Goal: Task Accomplishment & Management: Use online tool/utility

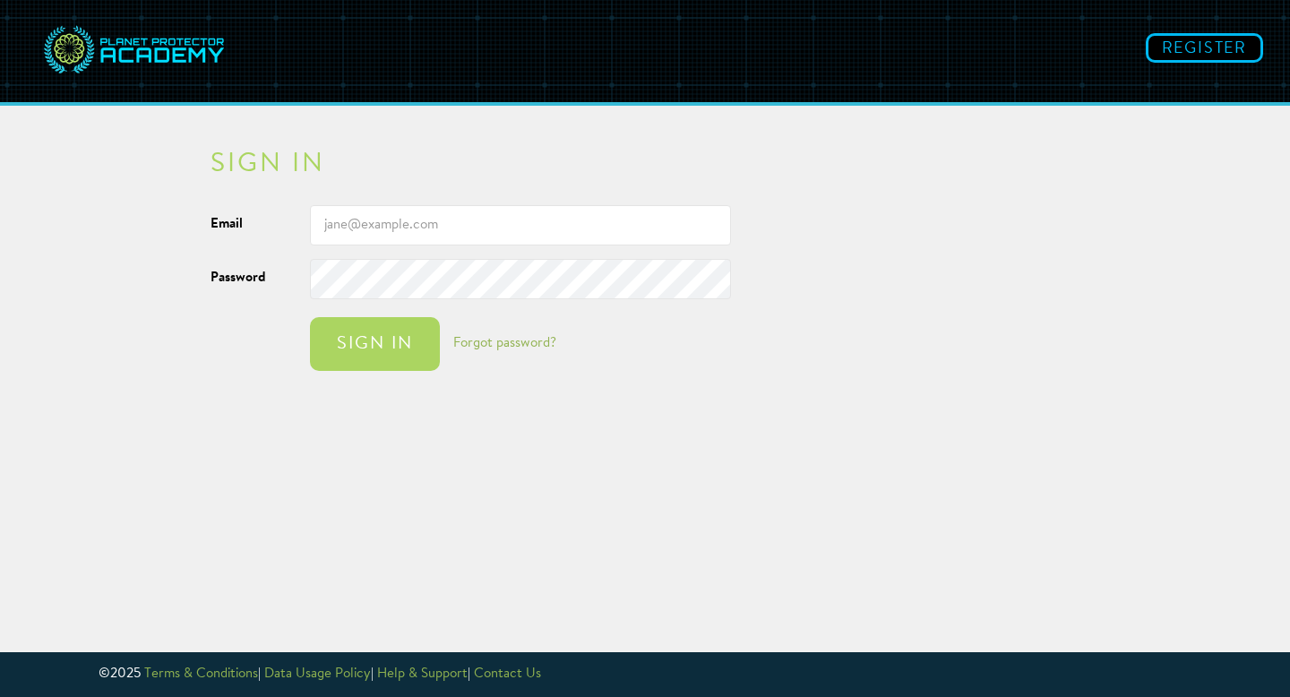
click at [423, 217] on input "Email" at bounding box center [520, 225] width 421 height 40
type input "[EMAIL_ADDRESS][PERSON_NAME][DOMAIN_NAME]"
click at [394, 218] on input "[EMAIL_ADDRESS][PERSON_NAME][DOMAIN_NAME]" at bounding box center [520, 225] width 421 height 40
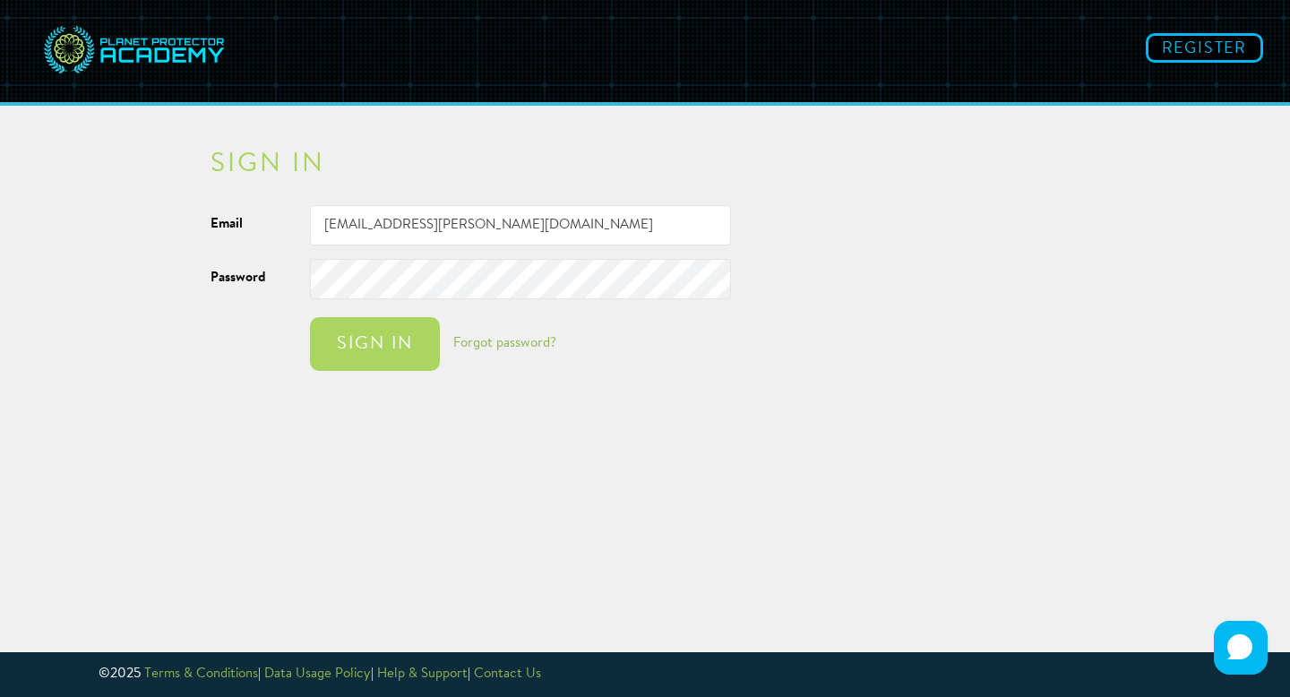
click at [65, 42] on img at bounding box center [134, 50] width 188 height 75
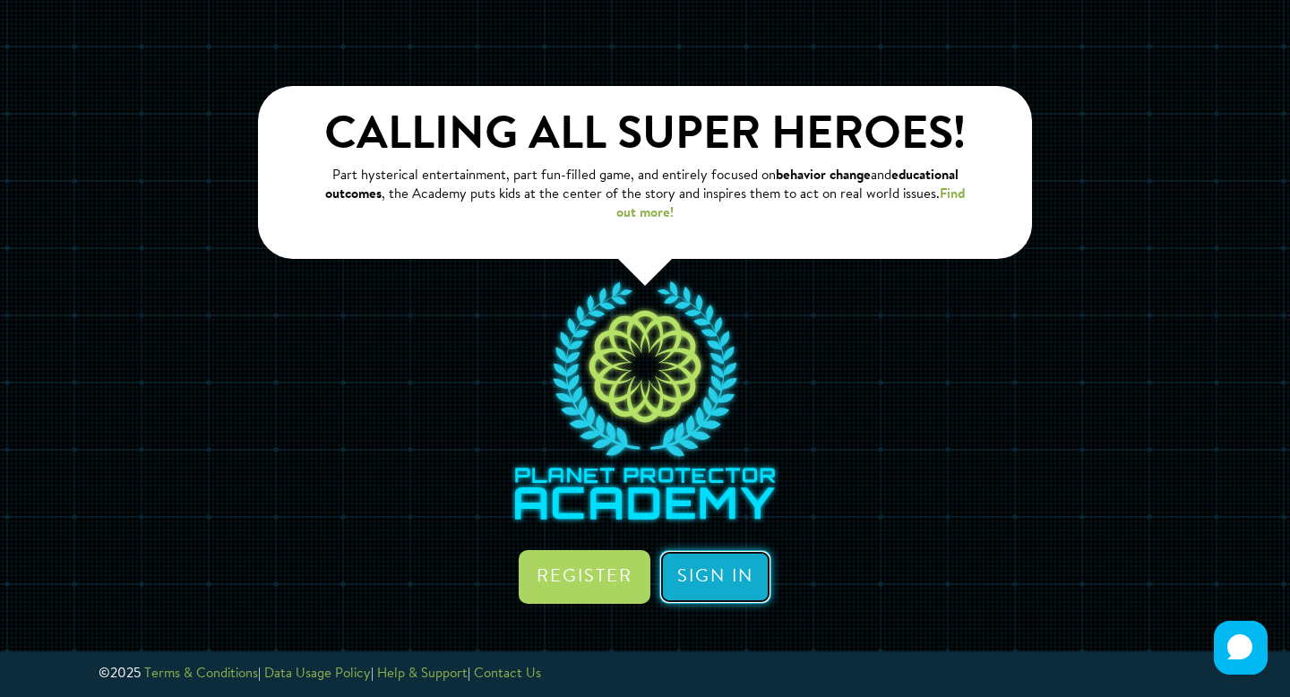
click at [715, 574] on link "Sign in" at bounding box center [715, 577] width 112 height 54
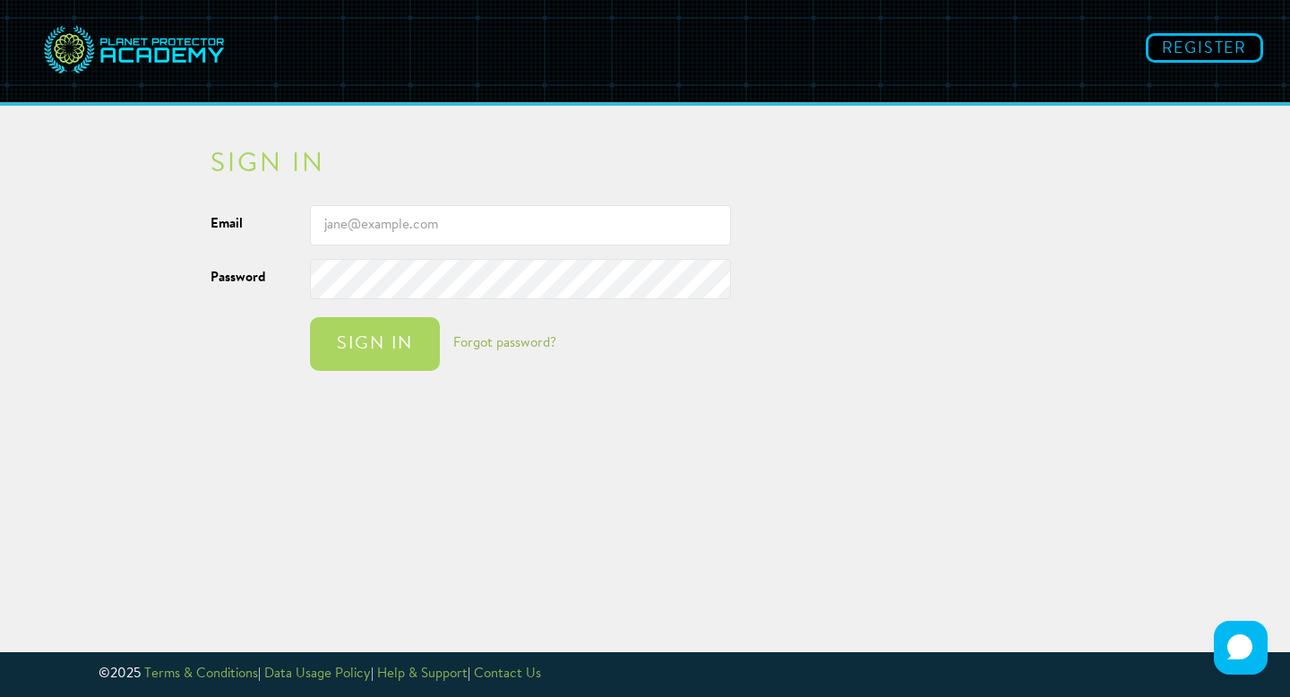
click at [429, 233] on input "Email" at bounding box center [520, 225] width 421 height 40
type input "[EMAIL_ADDRESS][DOMAIN_NAME]"
click at [385, 340] on div "Sign in" at bounding box center [375, 344] width 94 height 18
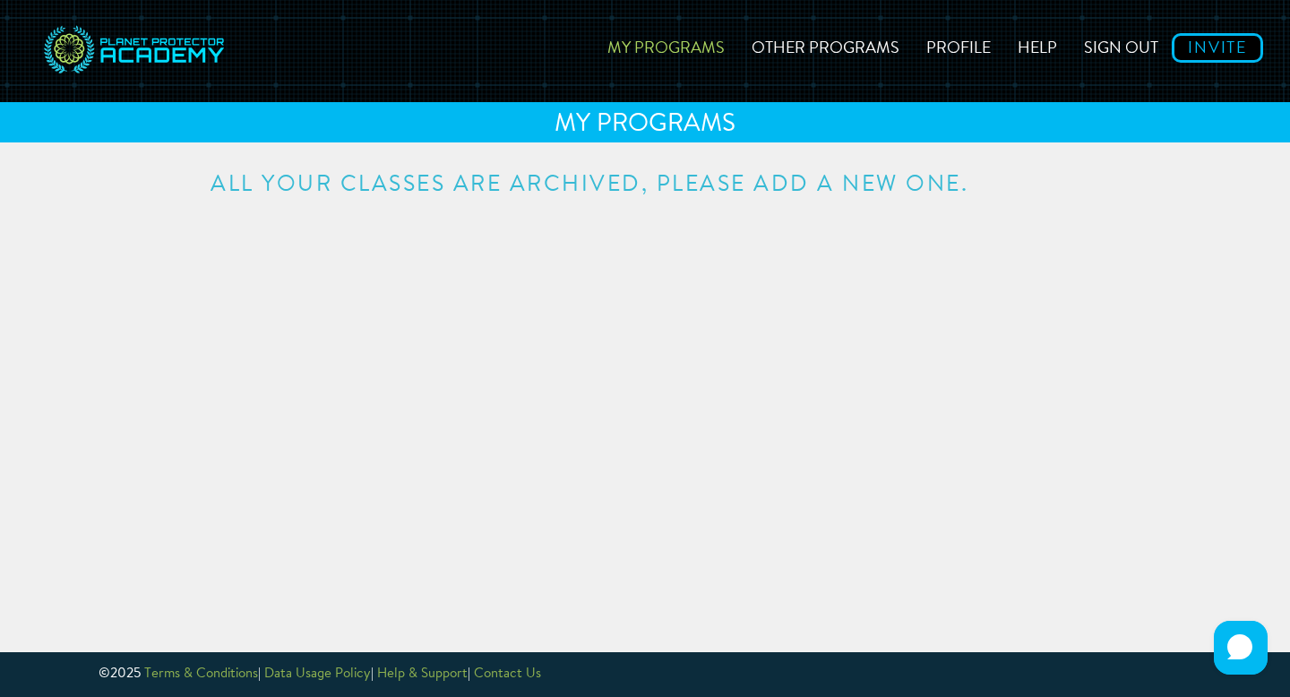
click at [594, 200] on html "My Programs Other Programs Profile Help Sign out Invite MY PROGRAMS All your cl…" at bounding box center [645, 348] width 1290 height 697
click at [670, 173] on div "All your classes are archived, please add a new one." at bounding box center [645, 173] width 1048 height 45
click at [604, 126] on div "MY PROGRAMS" at bounding box center [645, 122] width 1290 height 40
click at [664, 66] on link "My Programs" at bounding box center [666, 45] width 144 height 64
click at [664, 39] on link "My Programs" at bounding box center [666, 45] width 144 height 64
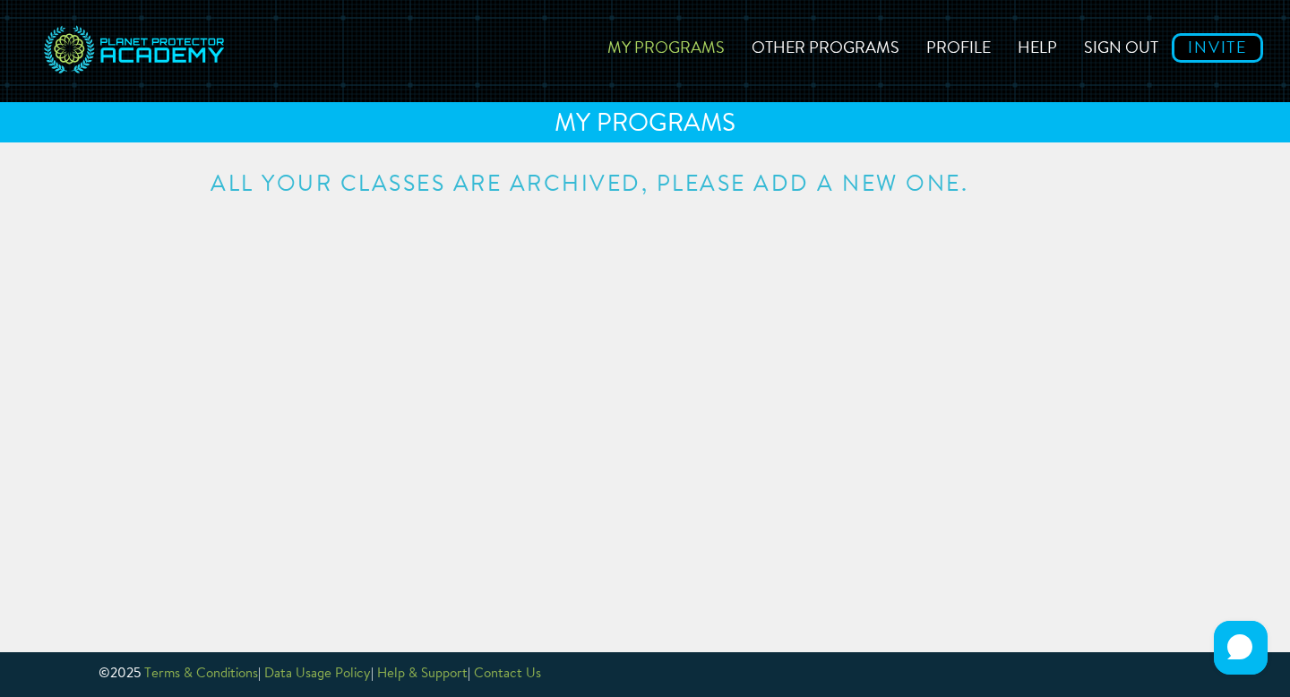
click at [663, 122] on div "MY PROGRAMS" at bounding box center [645, 122] width 1290 height 40
click at [822, 47] on link "Other Programs" at bounding box center [825, 45] width 175 height 64
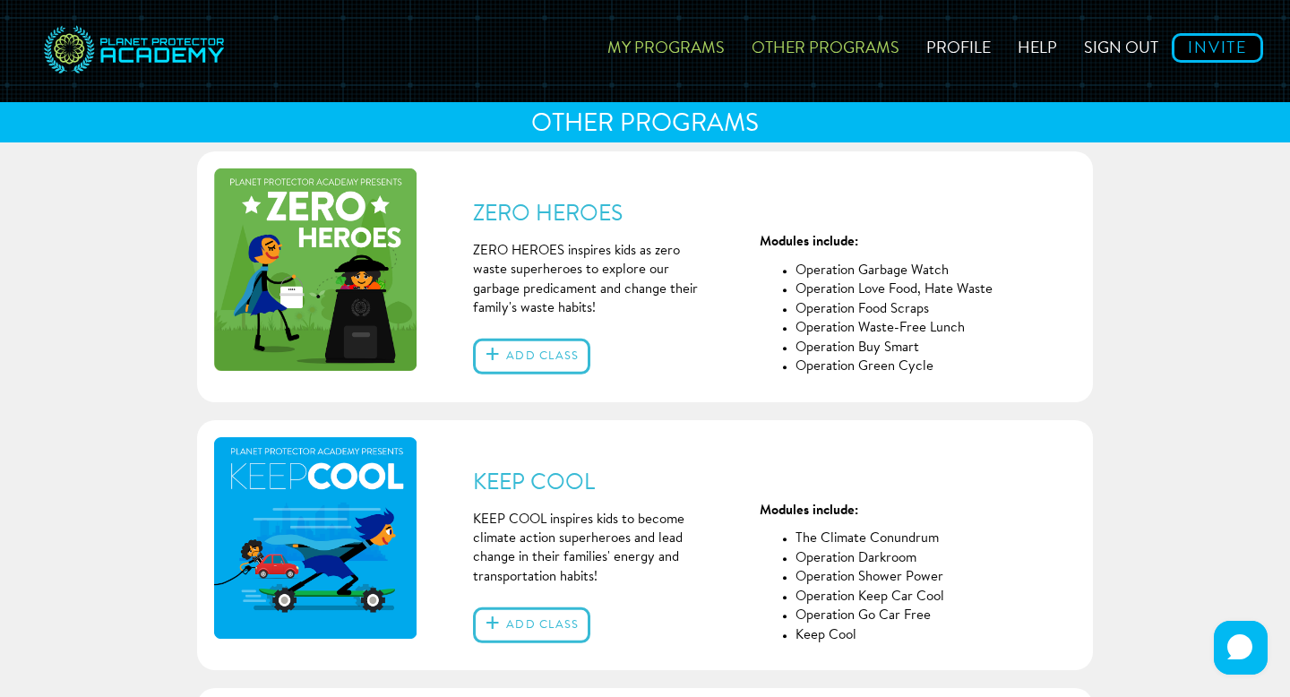
click at [676, 43] on link "My Programs" at bounding box center [666, 45] width 144 height 64
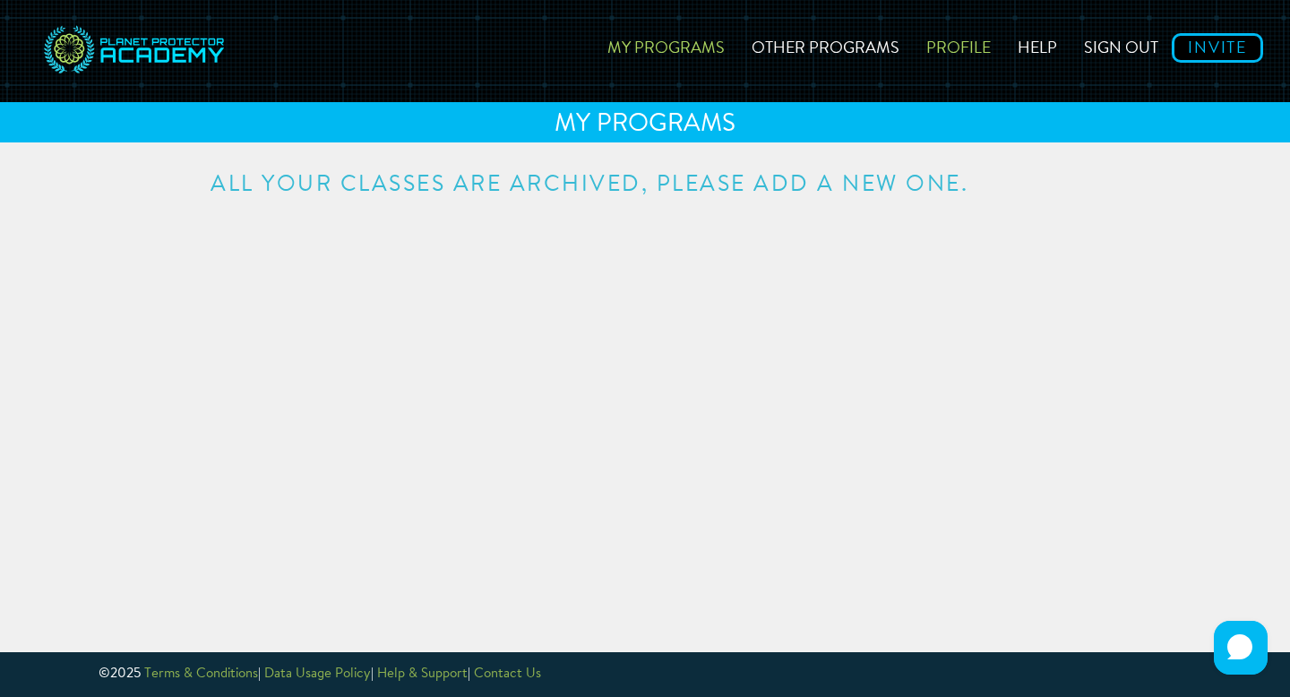
click at [969, 43] on link "Profile" at bounding box center [958, 45] width 91 height 64
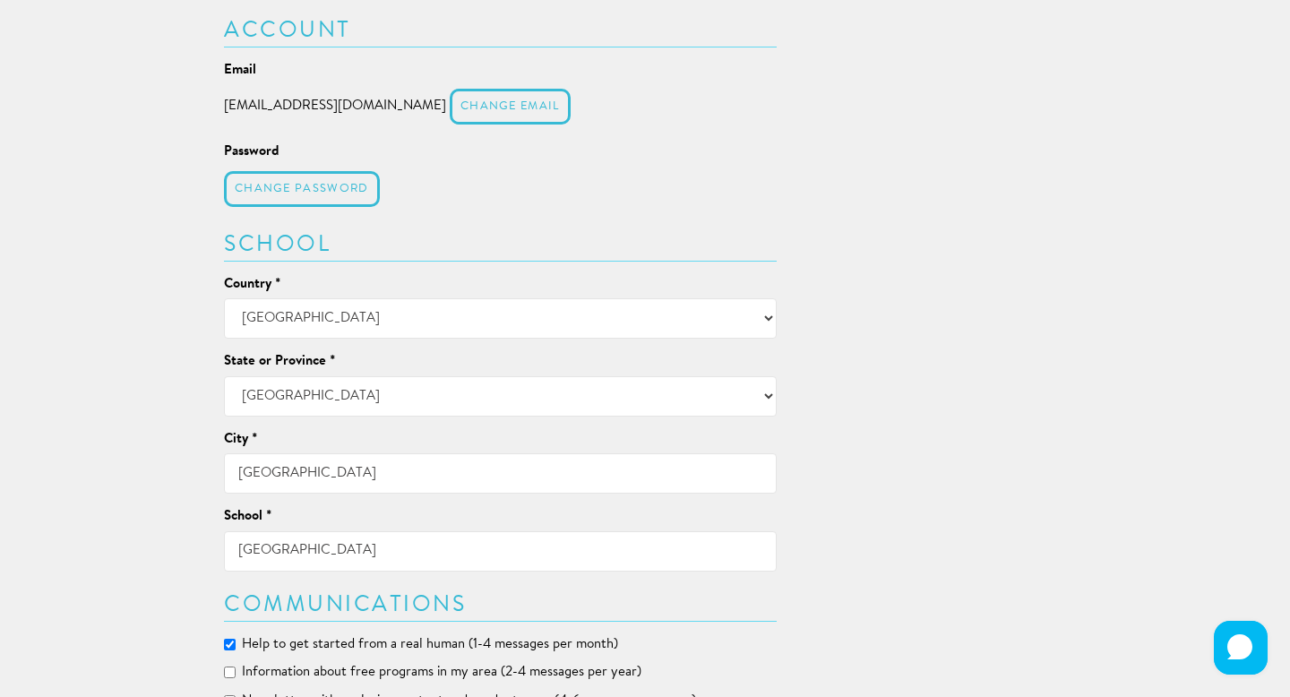
scroll to position [632, 0]
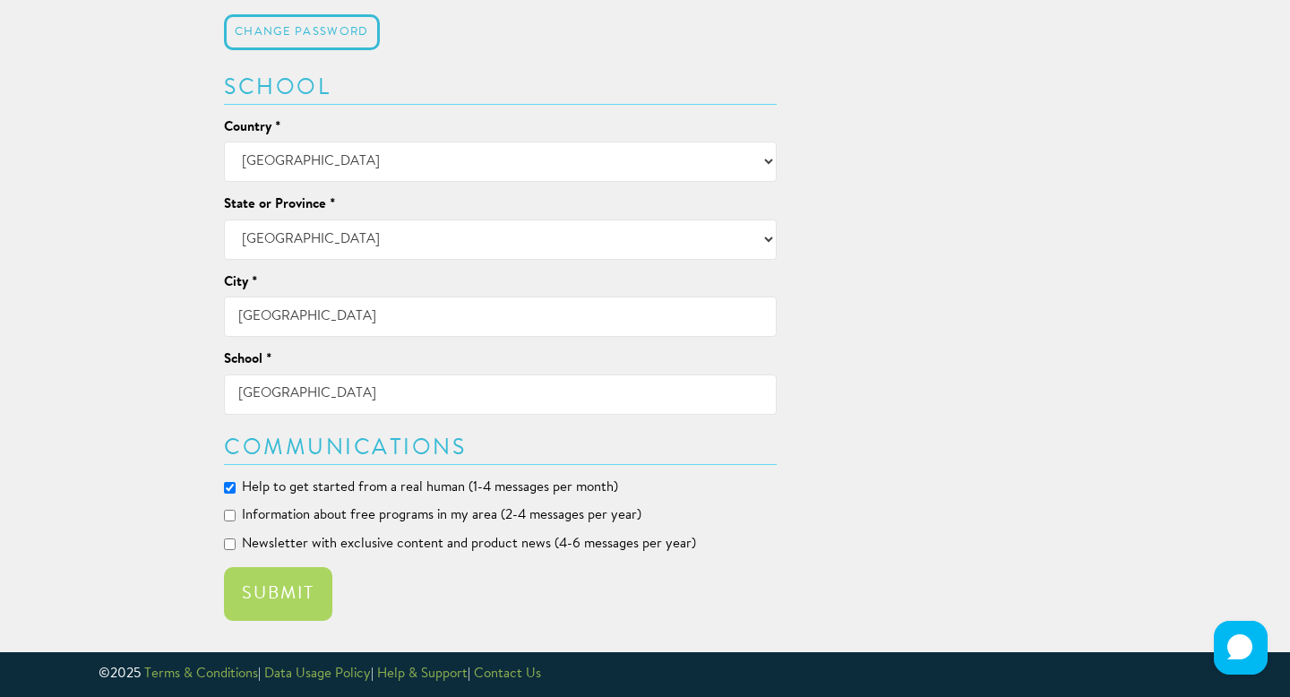
click at [276, 390] on input "[GEOGRAPHIC_DATA]" at bounding box center [500, 394] width 553 height 40
type input "[GEOGRAPHIC_DATA]"
click at [319, 580] on button "Submit" at bounding box center [278, 594] width 108 height 54
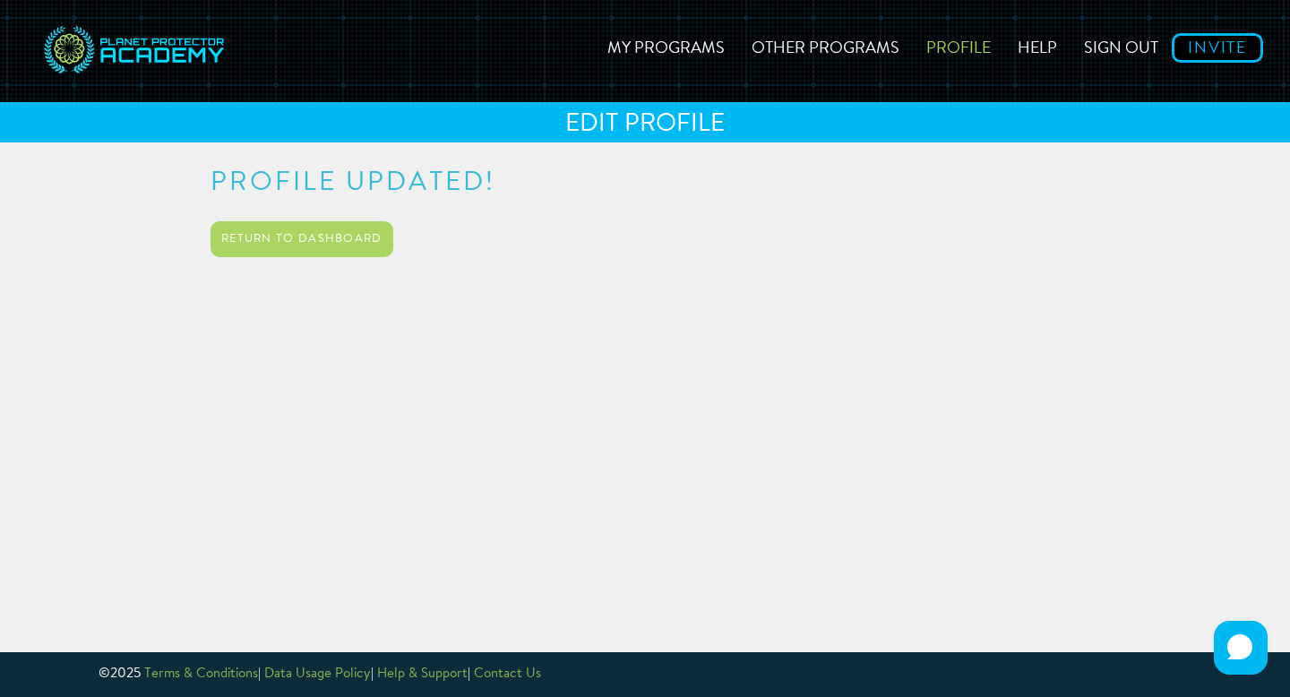
scroll to position [0, 0]
click at [348, 236] on link "Return to Dashboard" at bounding box center [302, 239] width 183 height 36
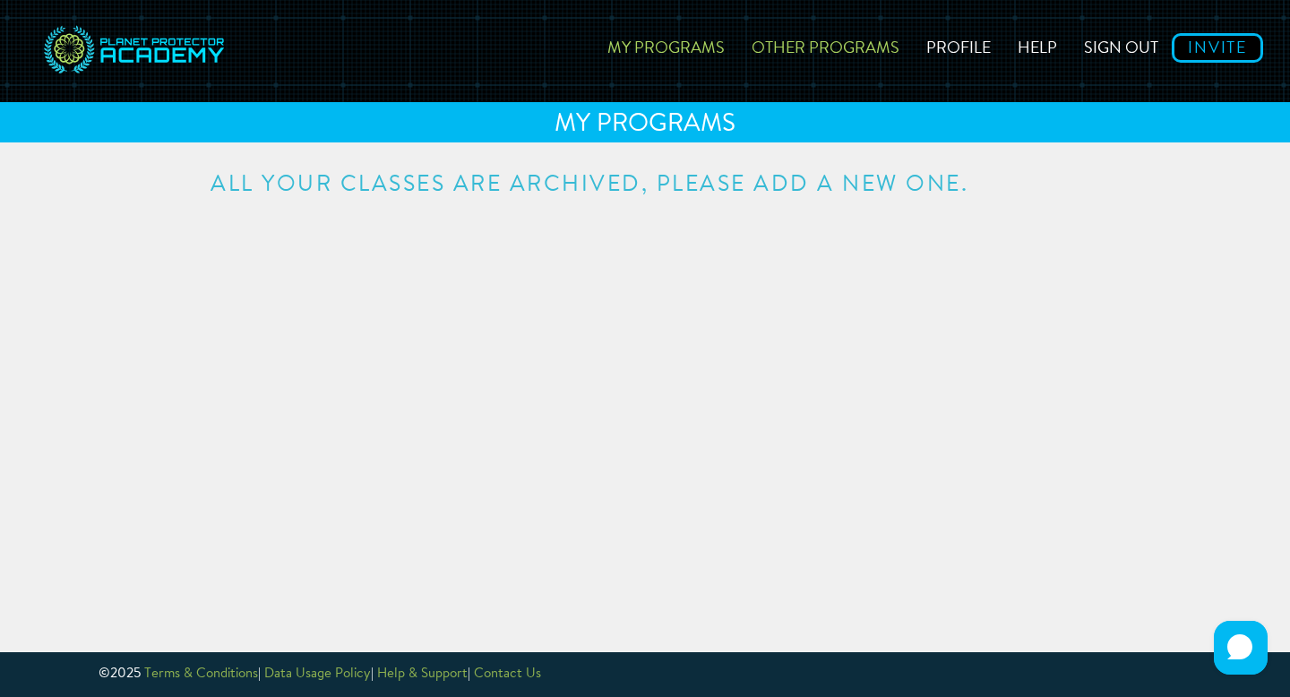
click at [839, 45] on link "Other Programs" at bounding box center [825, 45] width 175 height 64
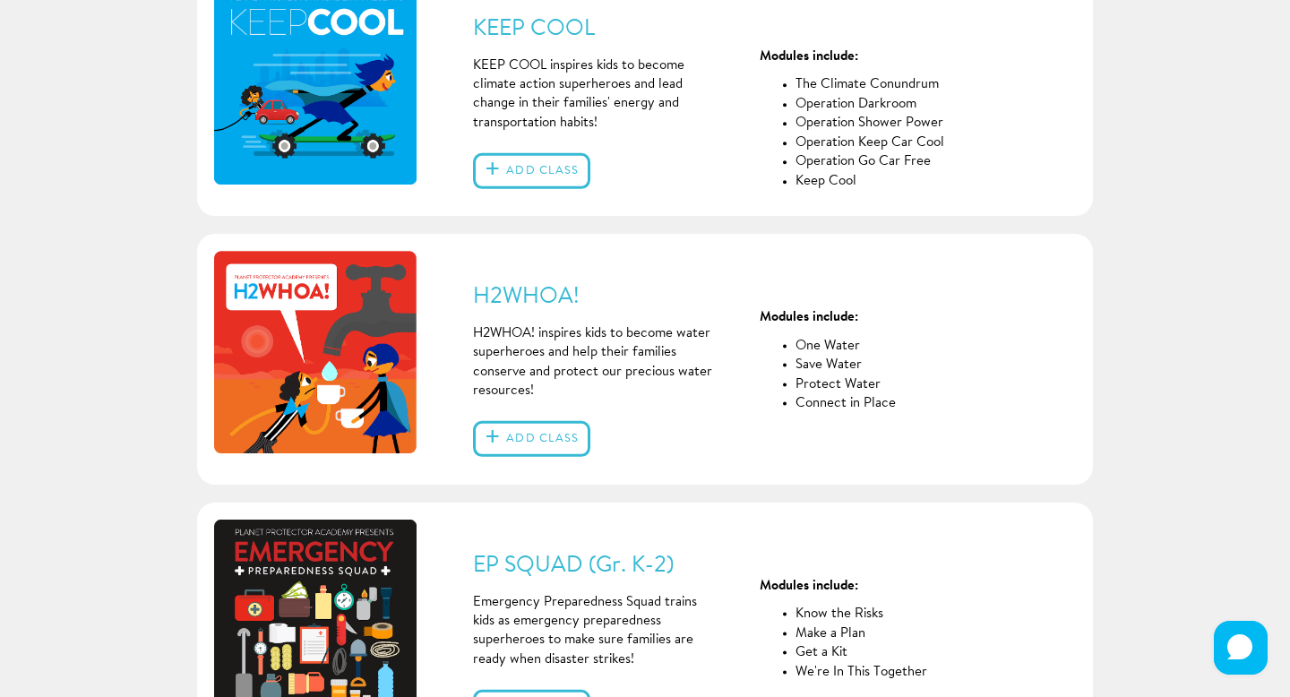
scroll to position [457, 0]
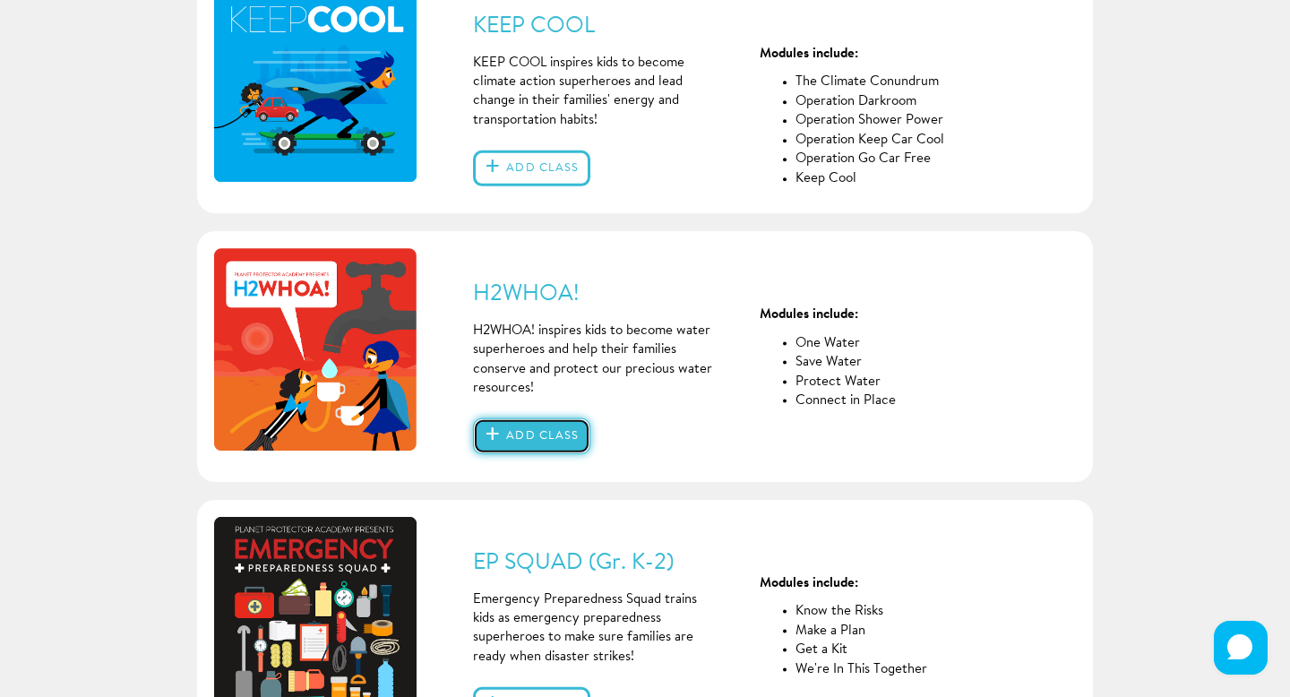
click at [547, 443] on button "Add class" at bounding box center [531, 436] width 117 height 36
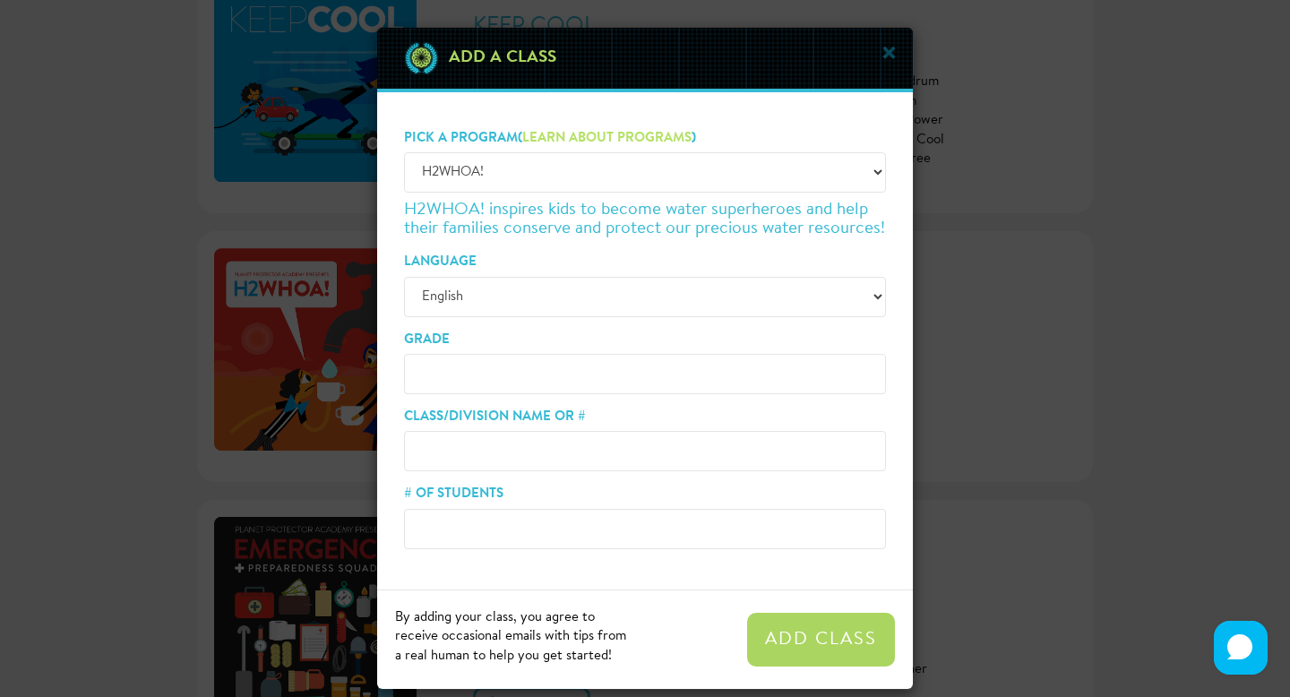
click at [498, 365] on input "Grade" at bounding box center [645, 374] width 482 height 40
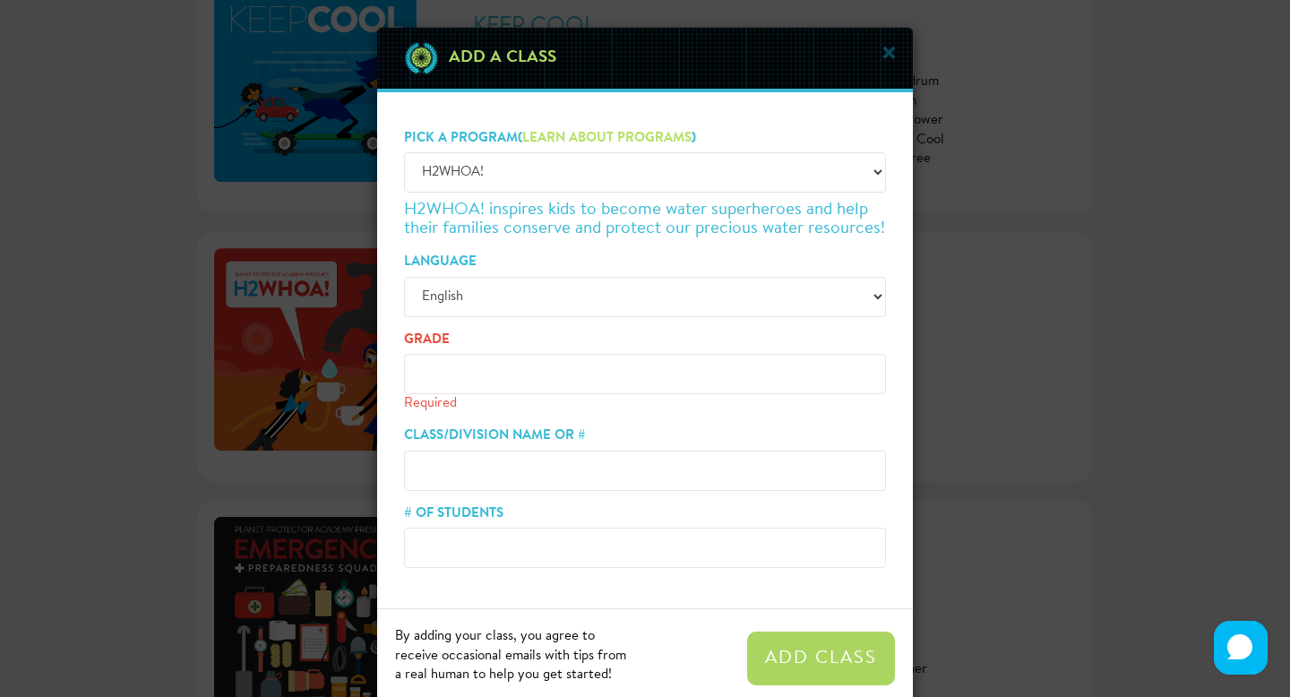
click at [493, 449] on div "Class/Division Name or #" at bounding box center [645, 458] width 482 height 64
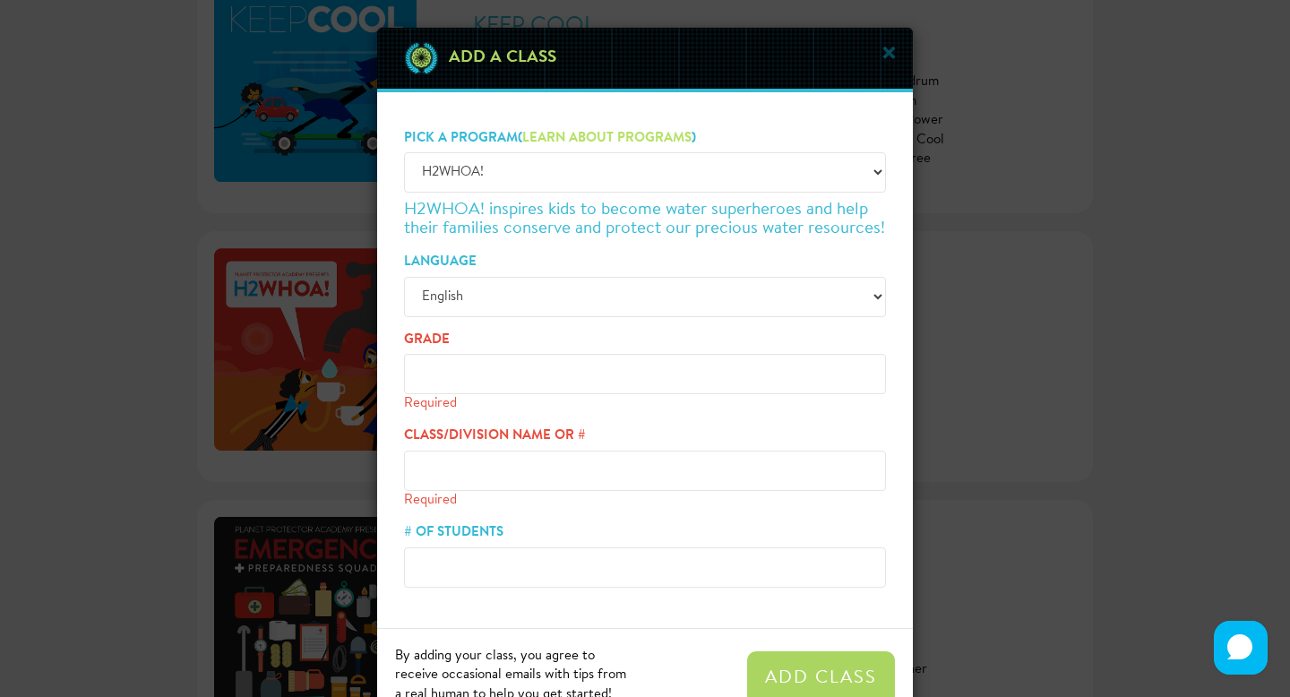
click at [466, 363] on input "Grade" at bounding box center [645, 374] width 482 height 40
type input "2"
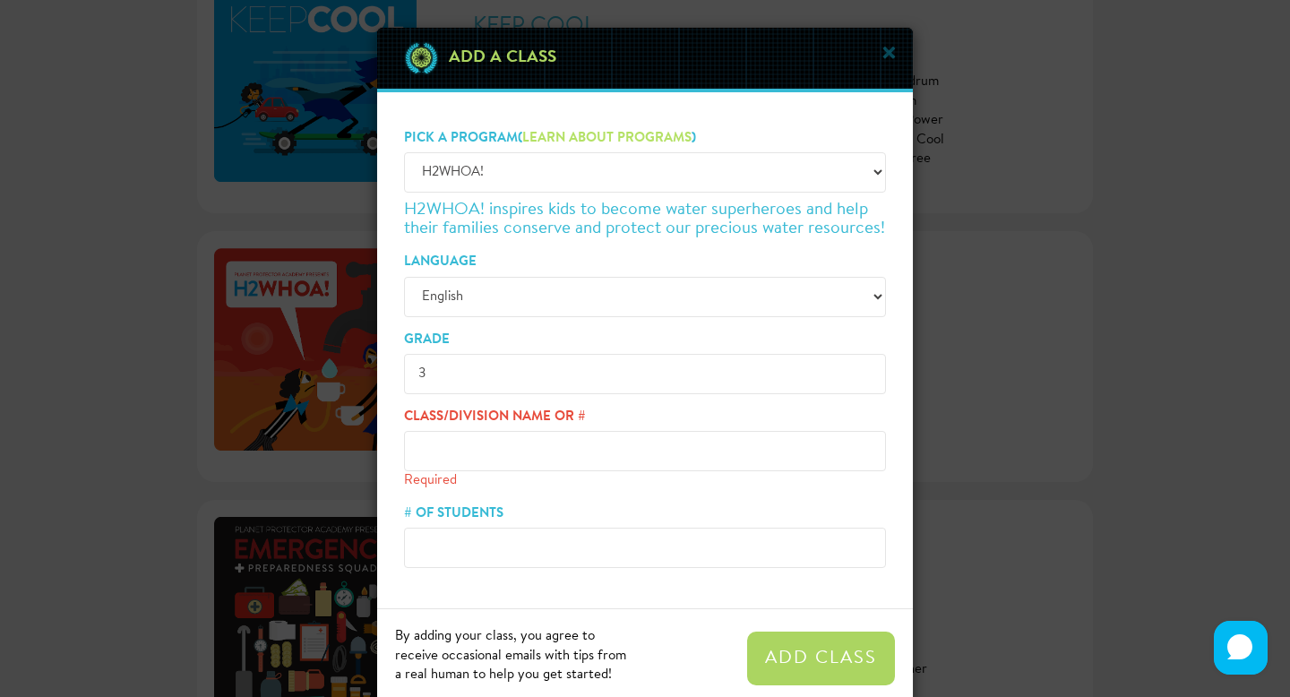
type input "3"
click at [576, 463] on input "Class/Division Name or #" at bounding box center [645, 451] width 482 height 40
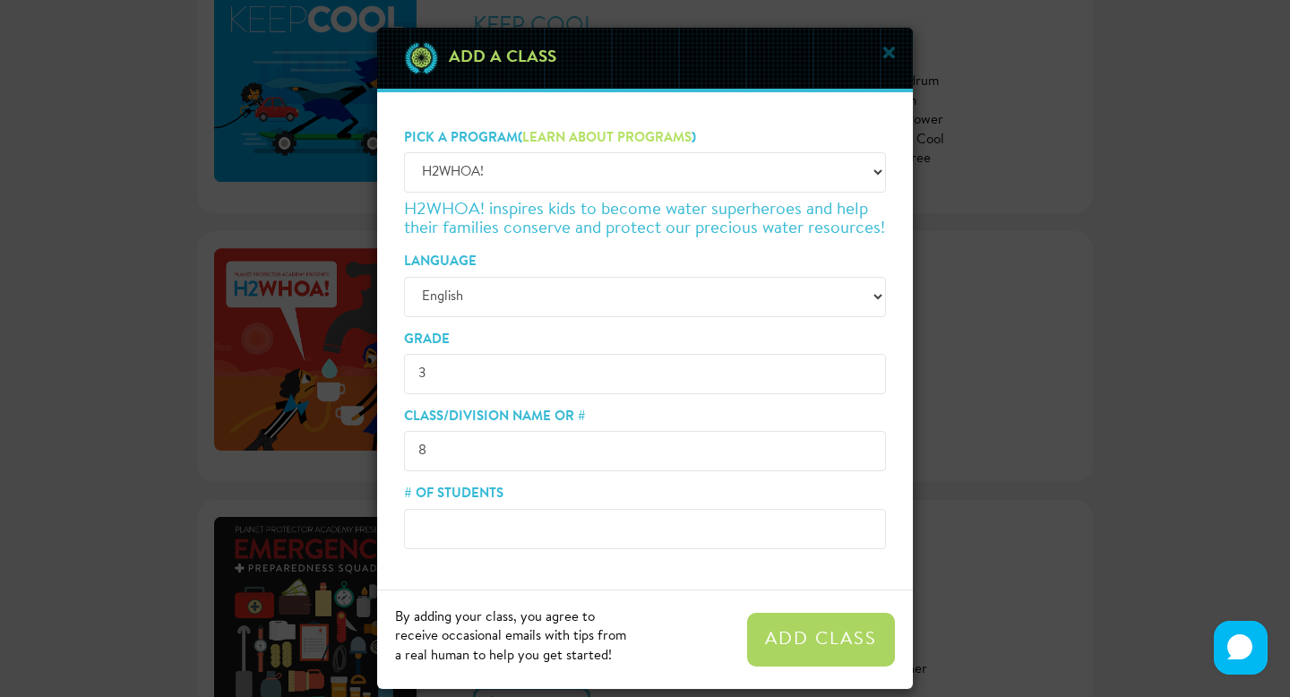
type input "8"
click at [712, 540] on input "# of Students" at bounding box center [645, 529] width 482 height 40
type input "22"
click at [808, 630] on button "Add Class" at bounding box center [821, 640] width 148 height 54
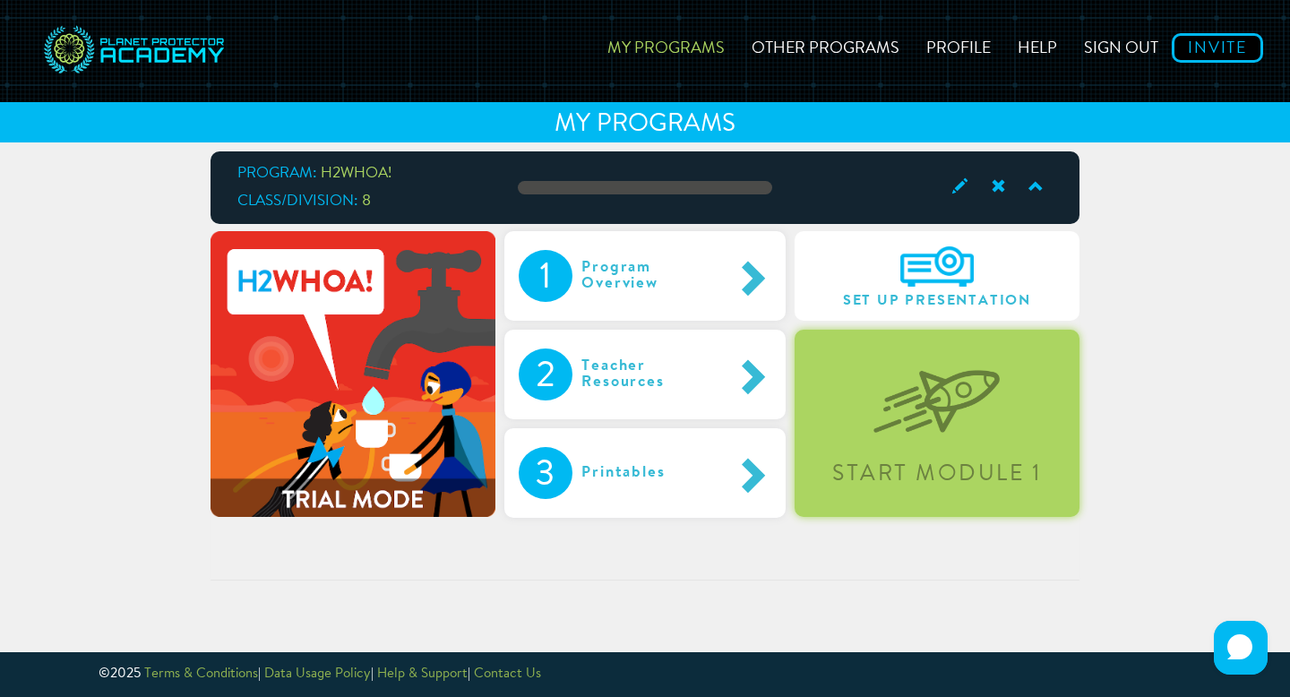
click at [864, 400] on div "Start Module 1" at bounding box center [937, 423] width 285 height 187
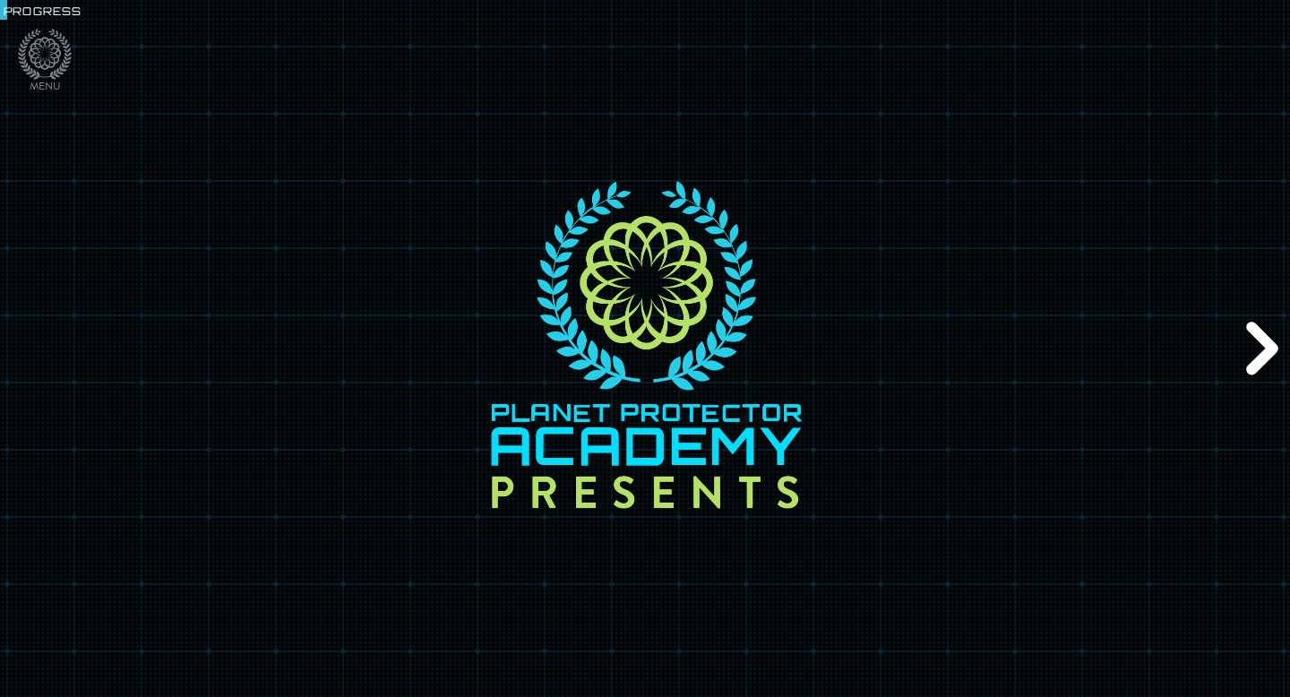
click at [1267, 329] on div "Next" at bounding box center [1259, 348] width 62 height 209
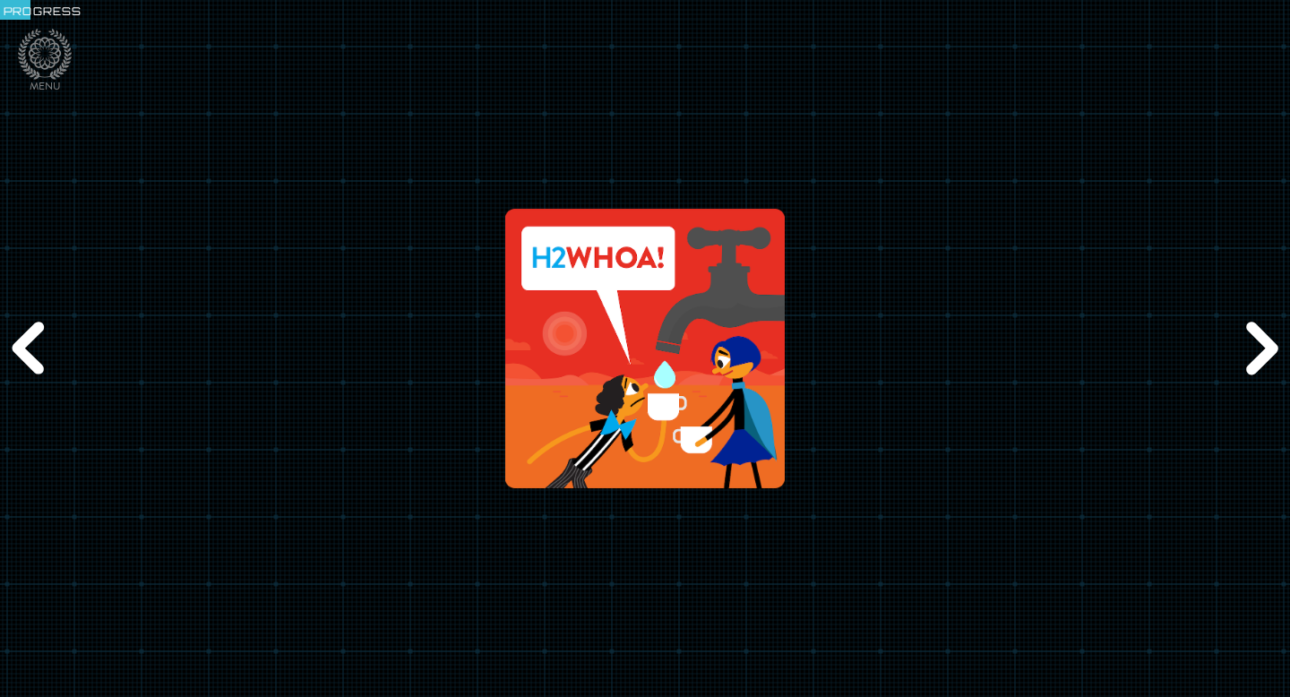
click at [1267, 328] on div "Next" at bounding box center [1259, 348] width 62 height 209
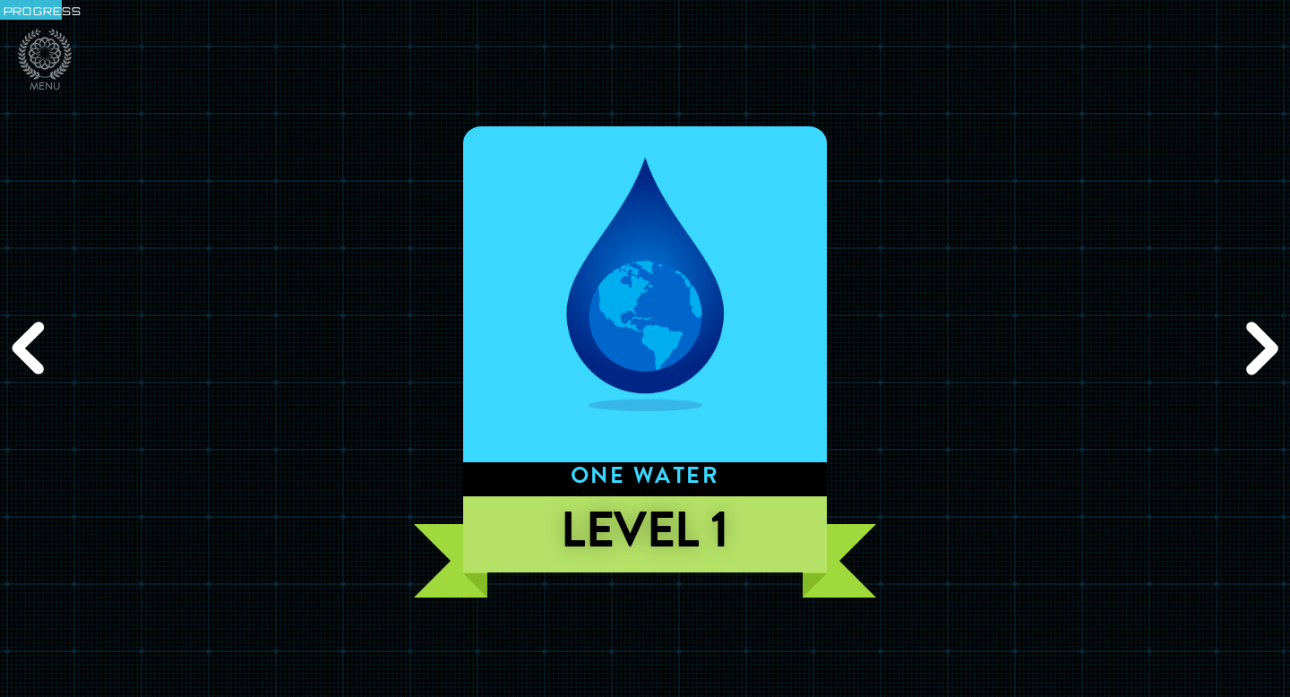
click at [1267, 328] on div "Next" at bounding box center [1259, 348] width 62 height 209
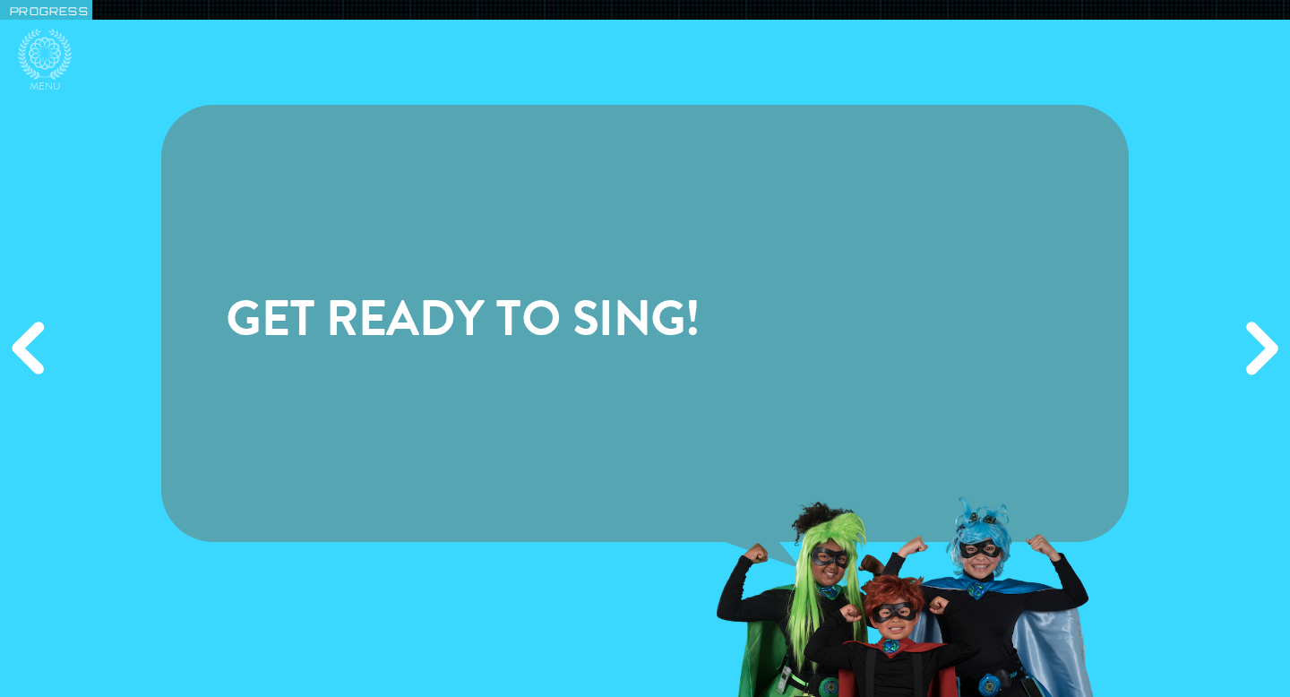
click at [1267, 328] on div "Next" at bounding box center [1259, 348] width 62 height 209
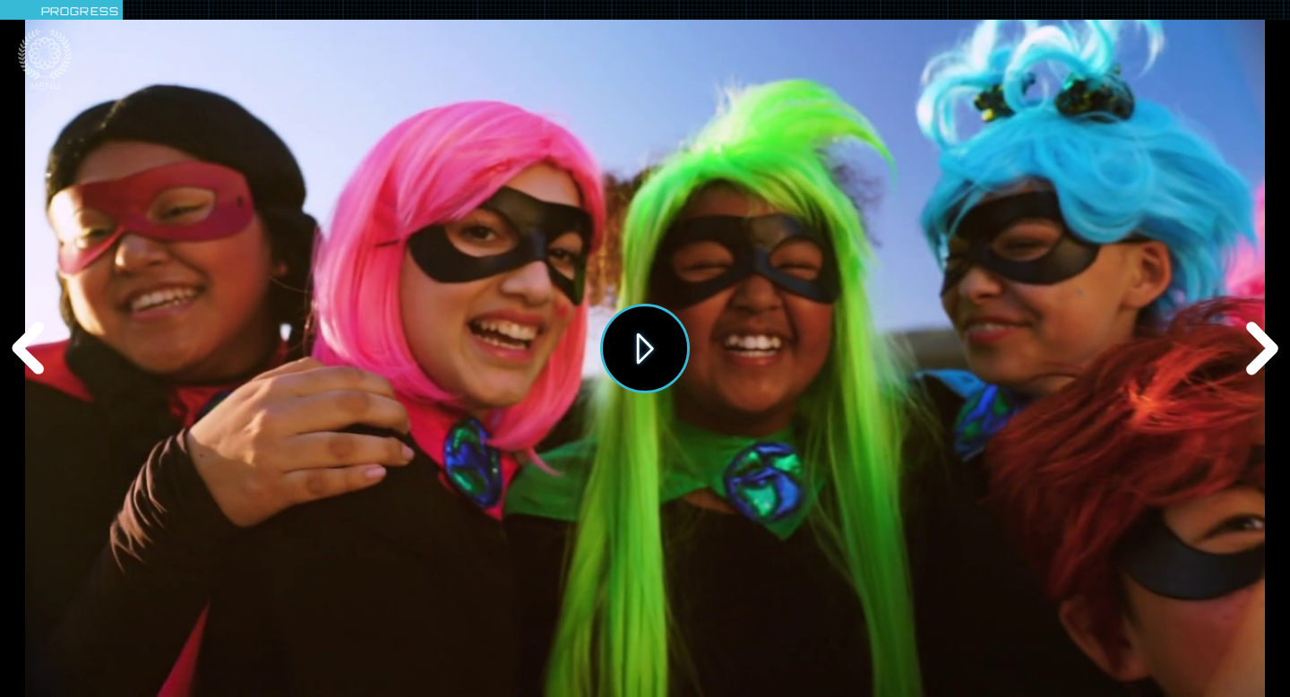
click at [619, 361] on button "Play" at bounding box center [645, 349] width 90 height 90
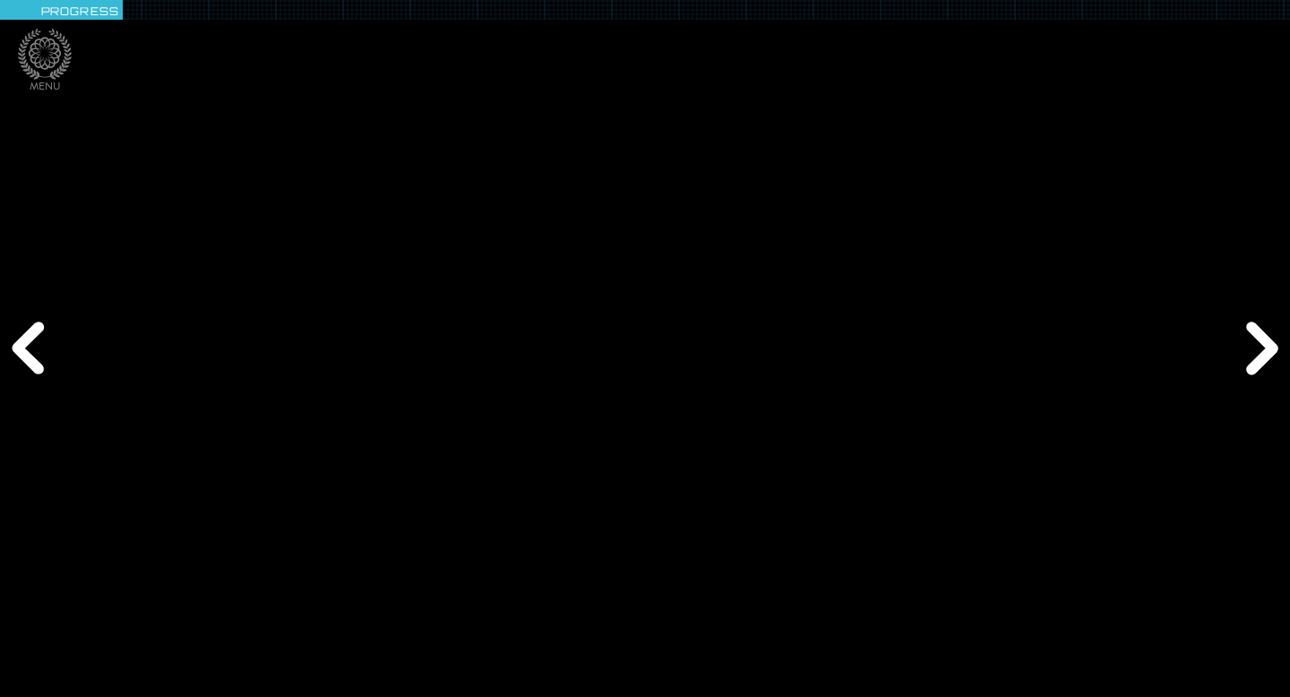
click at [1247, 345] on div "Next" at bounding box center [1259, 348] width 62 height 209
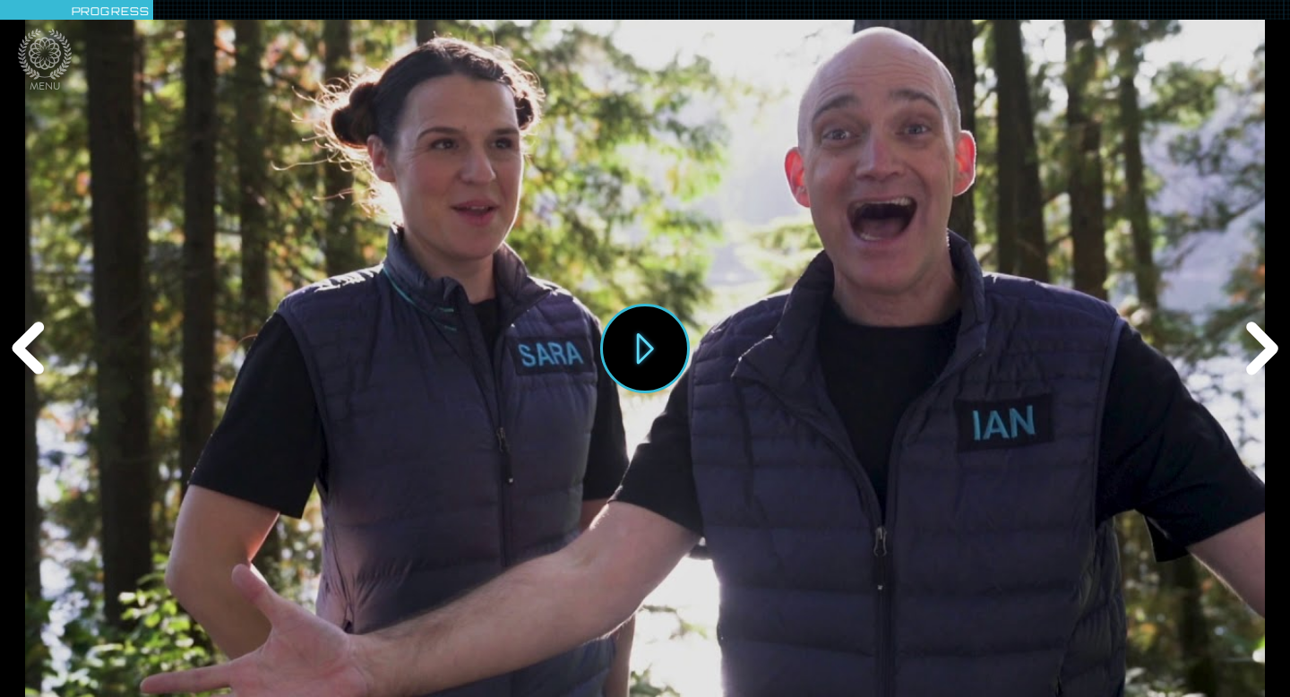
click at [1247, 345] on div "Next" at bounding box center [1259, 348] width 62 height 209
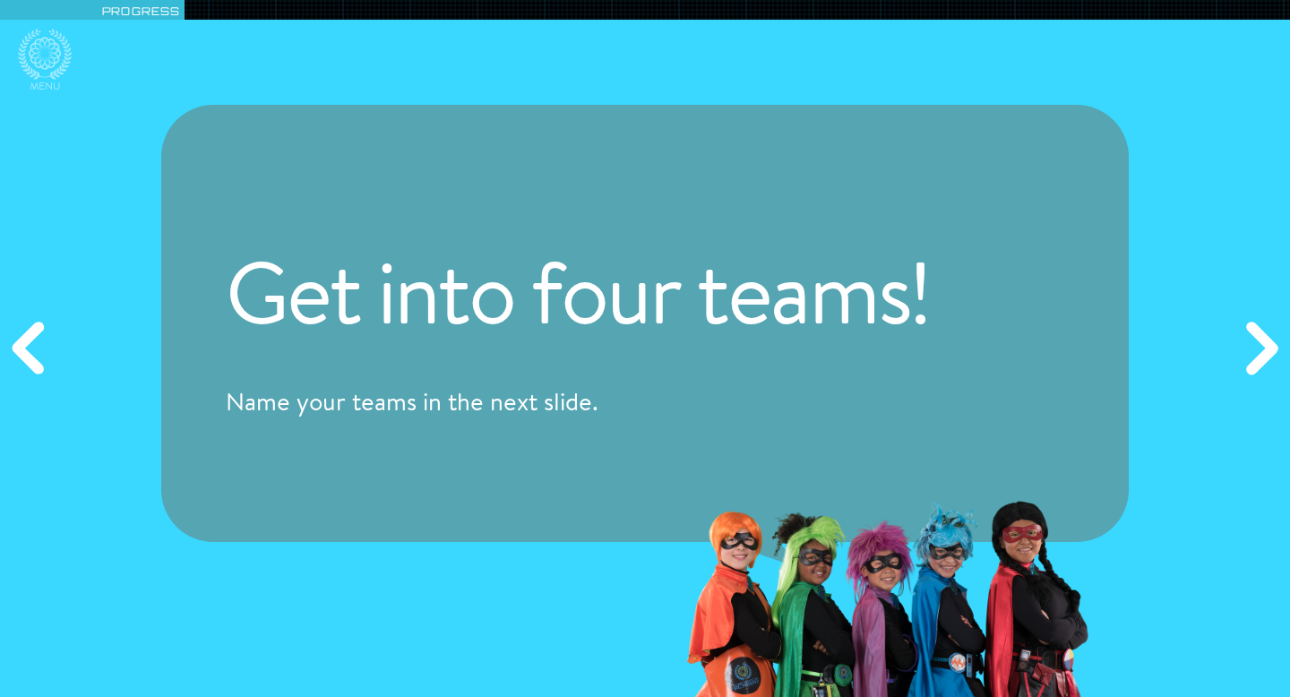
click at [1247, 345] on div "Next" at bounding box center [1259, 348] width 62 height 209
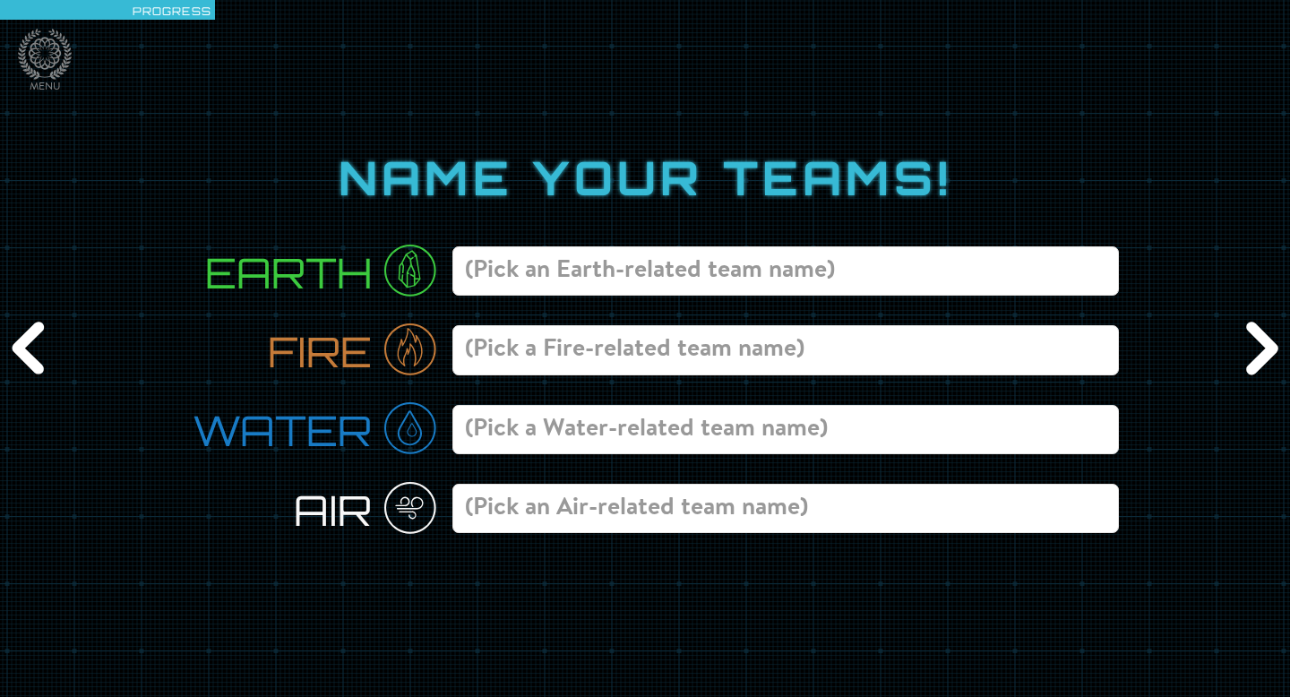
click at [1247, 345] on div "Next" at bounding box center [1259, 348] width 62 height 209
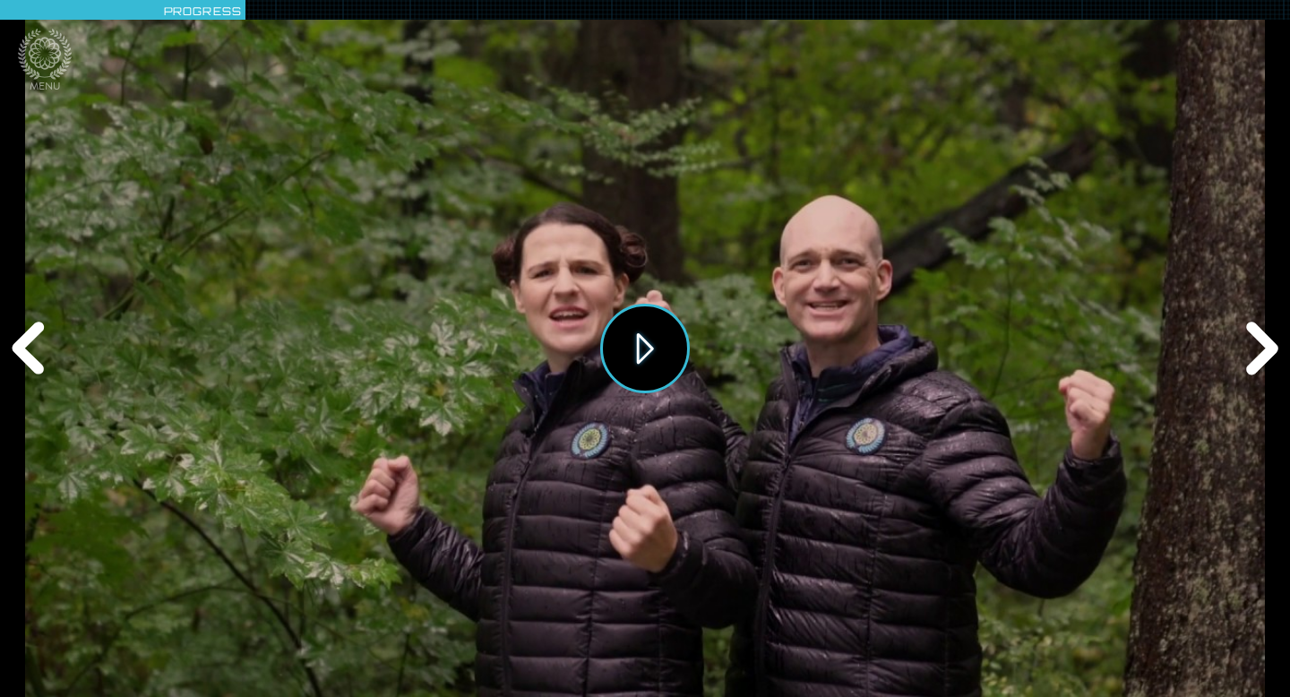
click at [637, 348] on button "Play" at bounding box center [645, 349] width 90 height 90
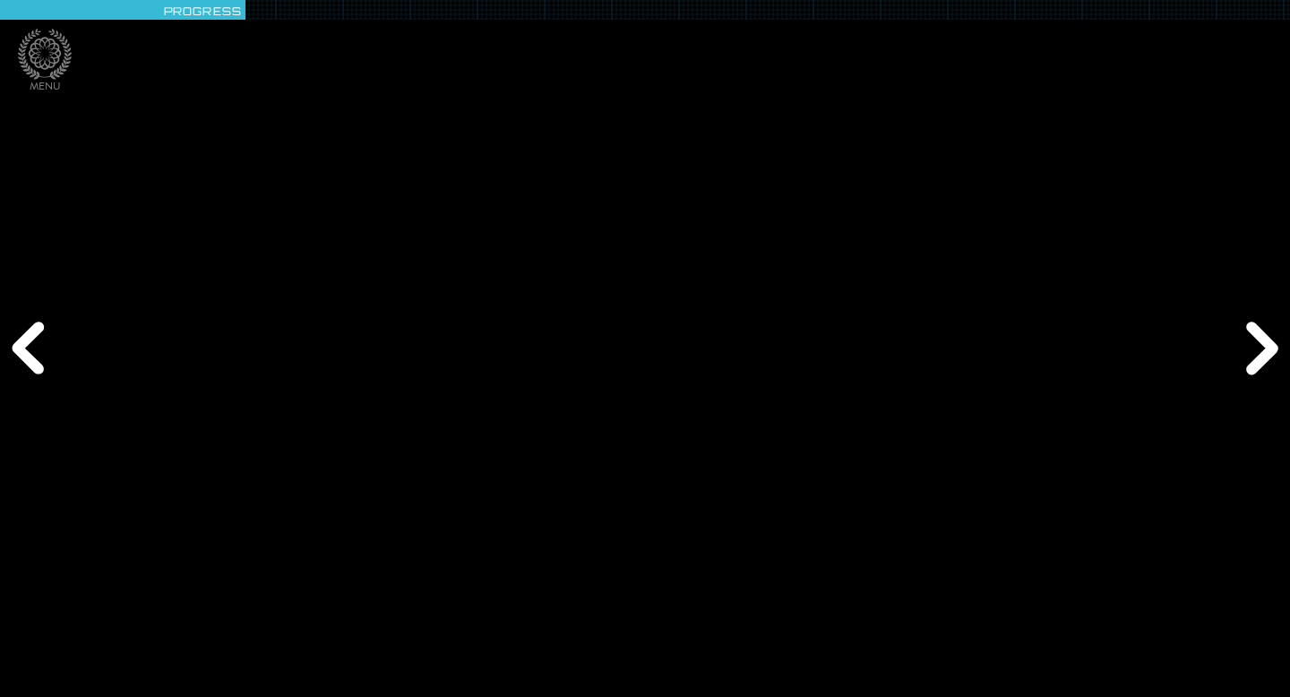
click at [1259, 349] on div "Next" at bounding box center [1259, 348] width 62 height 209
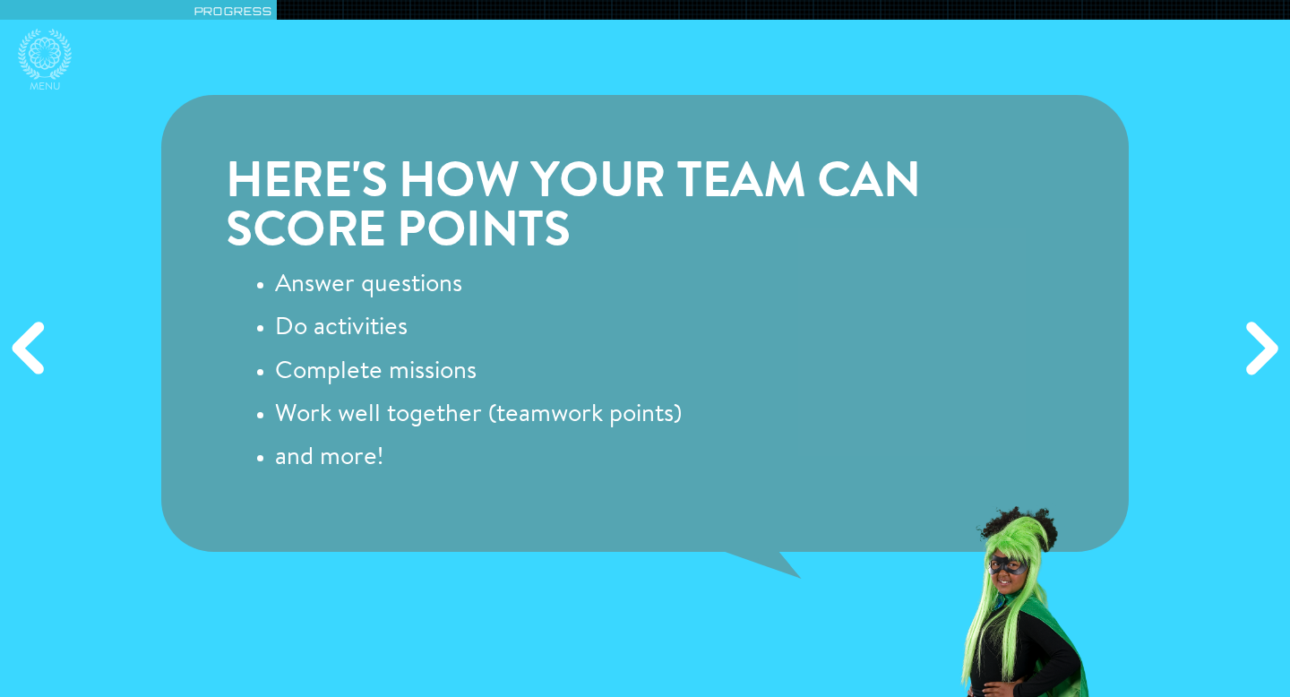
click at [1259, 349] on div "Next" at bounding box center [1259, 348] width 62 height 209
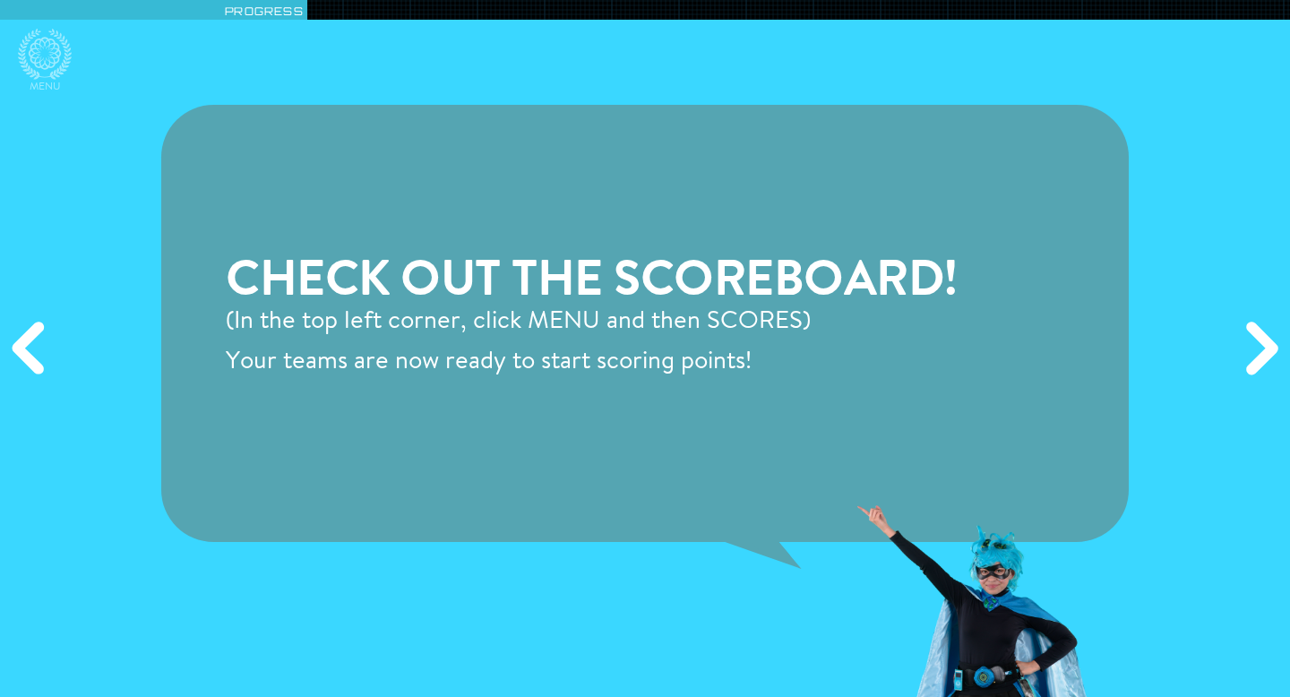
click at [1259, 349] on div "Next" at bounding box center [1259, 348] width 62 height 209
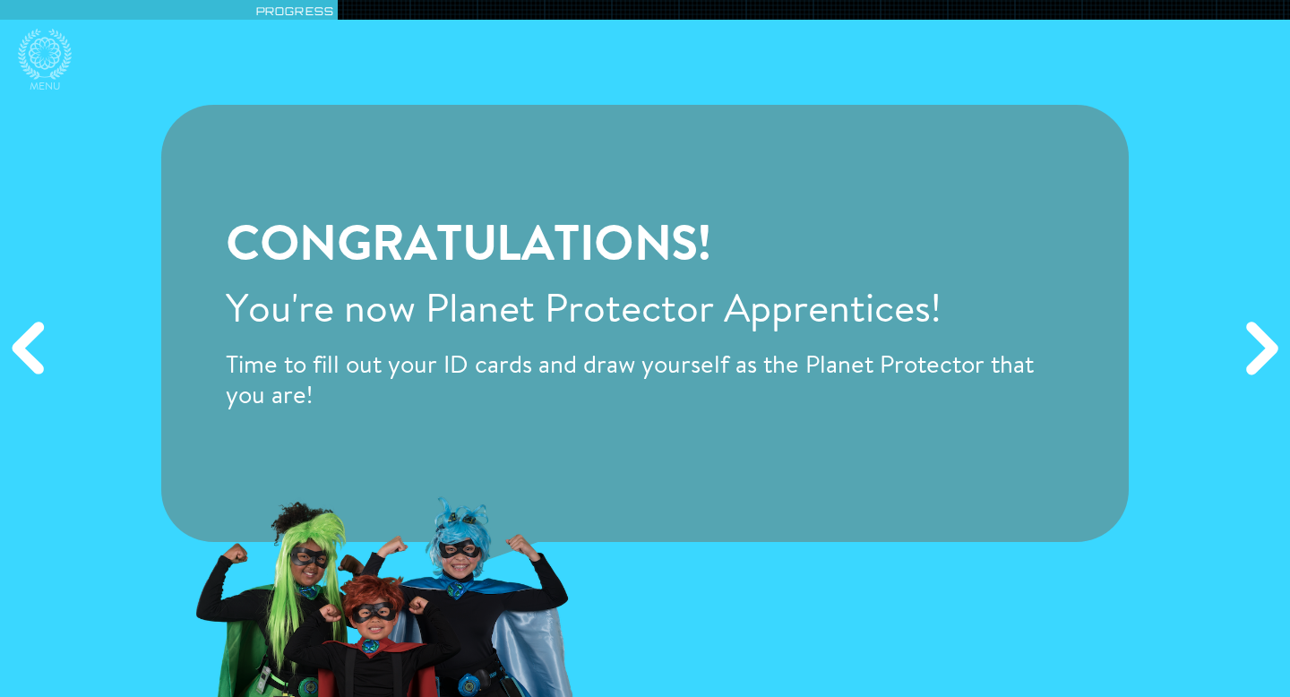
click at [1259, 349] on div "Next" at bounding box center [1259, 348] width 62 height 209
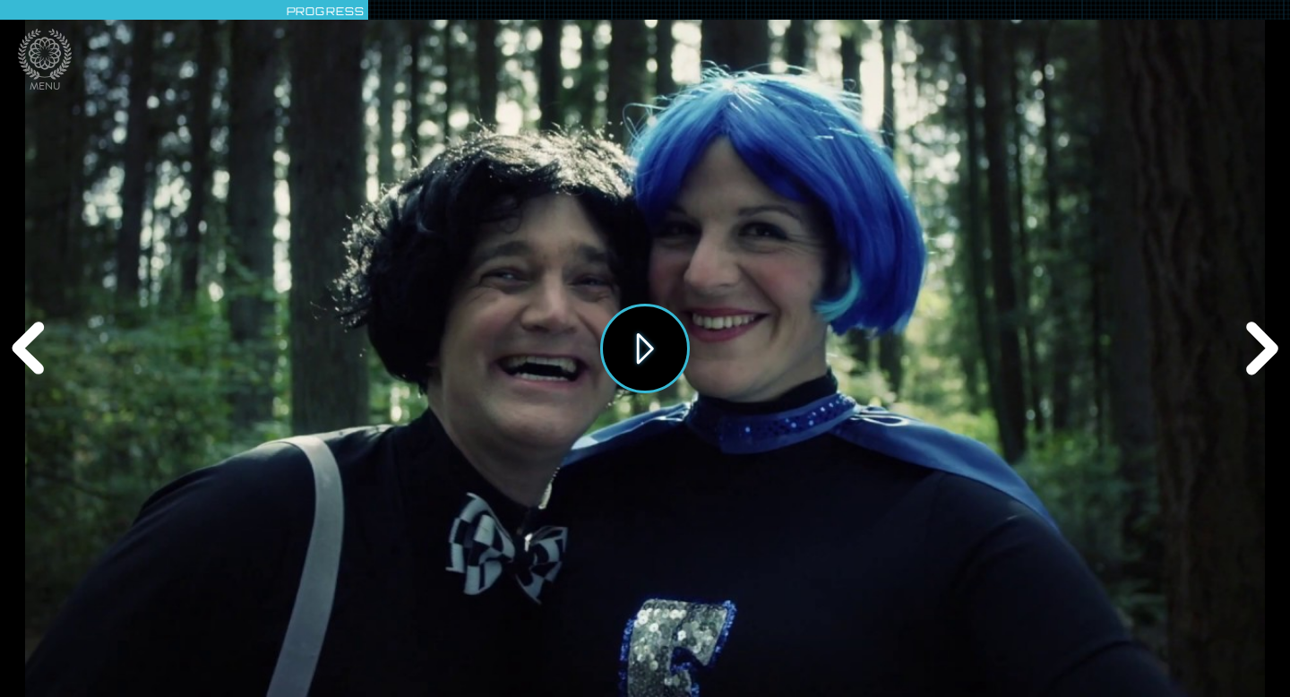
click at [648, 348] on button "Play" at bounding box center [645, 349] width 90 height 90
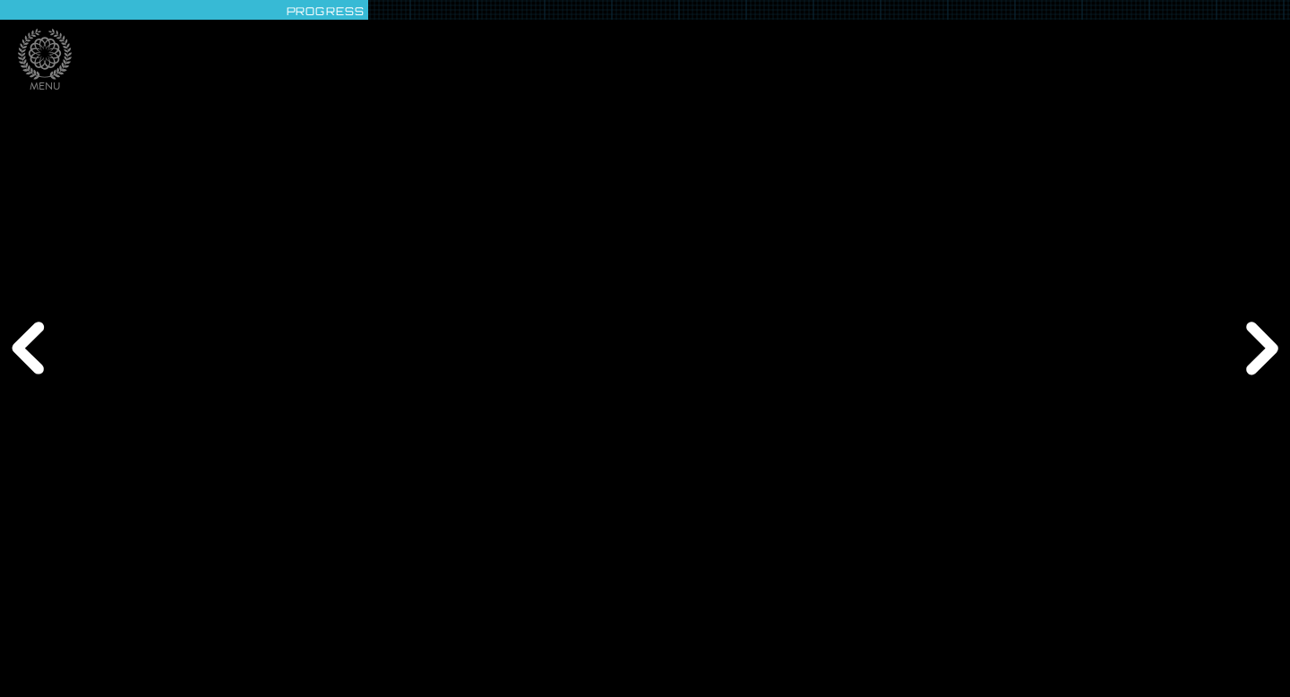
click at [1257, 354] on div "Next" at bounding box center [1259, 348] width 62 height 209
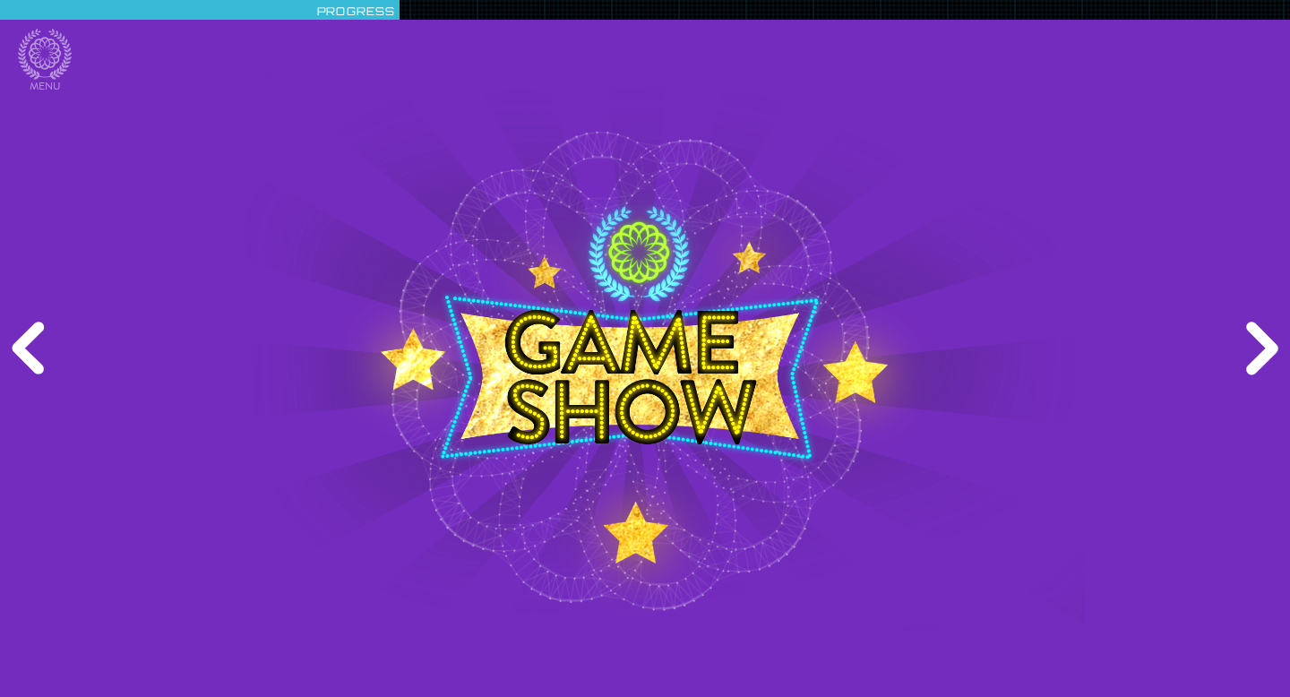
click at [1257, 354] on div "Next" at bounding box center [1259, 348] width 62 height 209
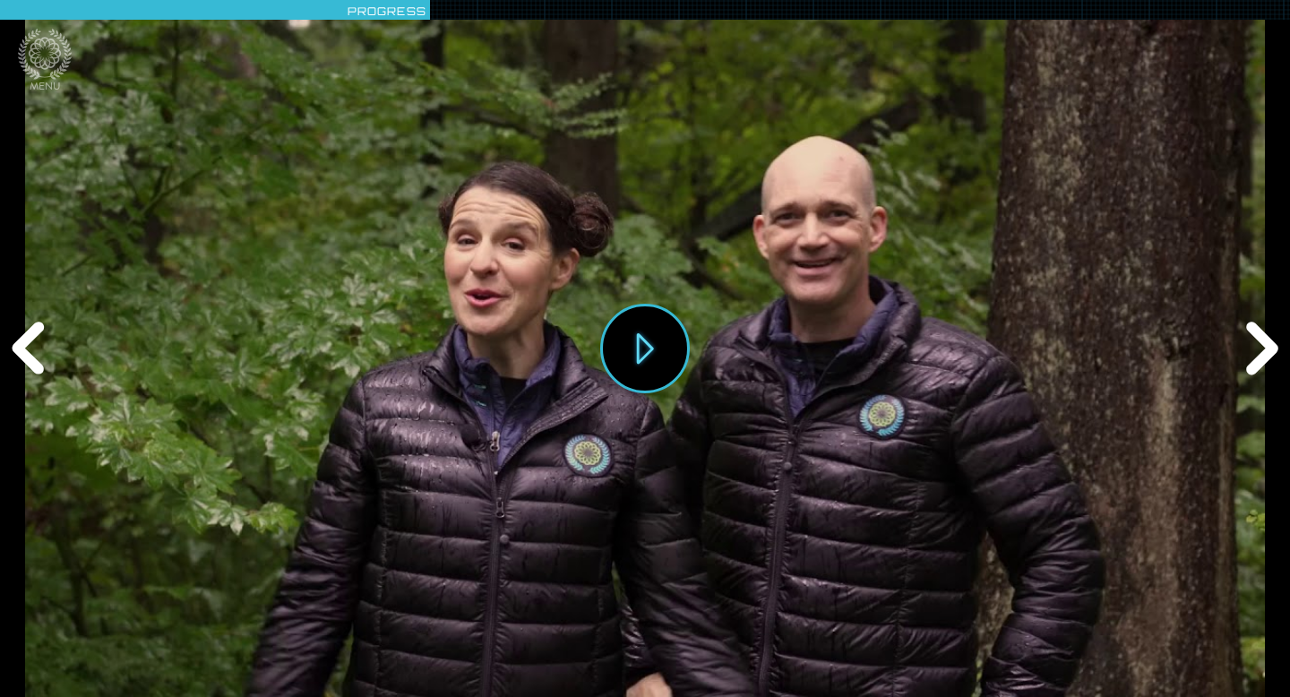
click at [42, 358] on div "Previous" at bounding box center [31, 348] width 62 height 209
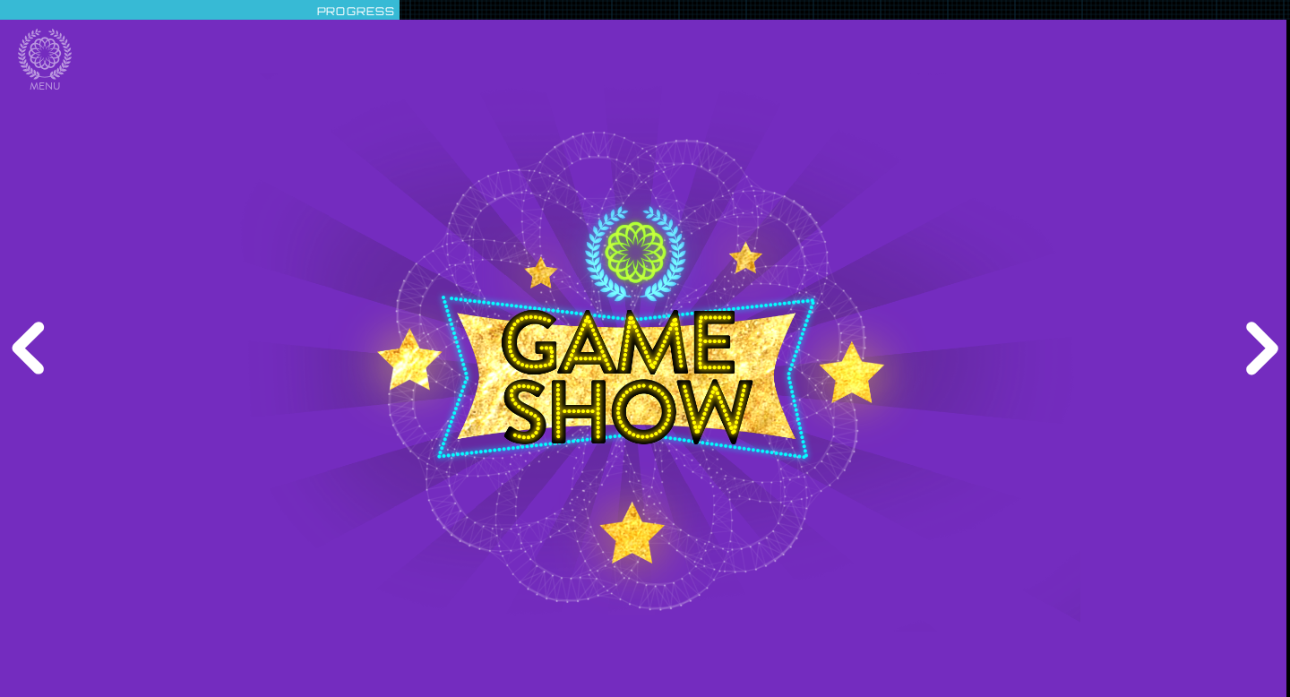
click at [42, 358] on div "Previous" at bounding box center [31, 348] width 62 height 209
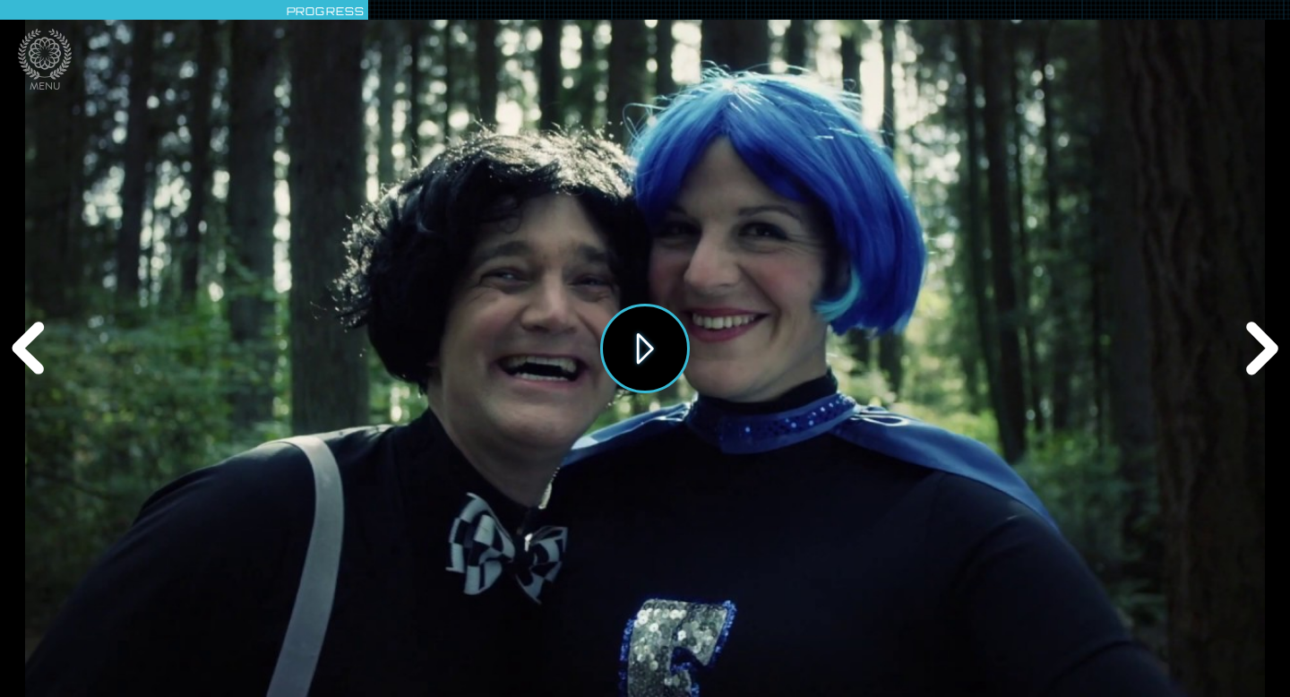
click at [648, 358] on button "Play" at bounding box center [645, 349] width 90 height 90
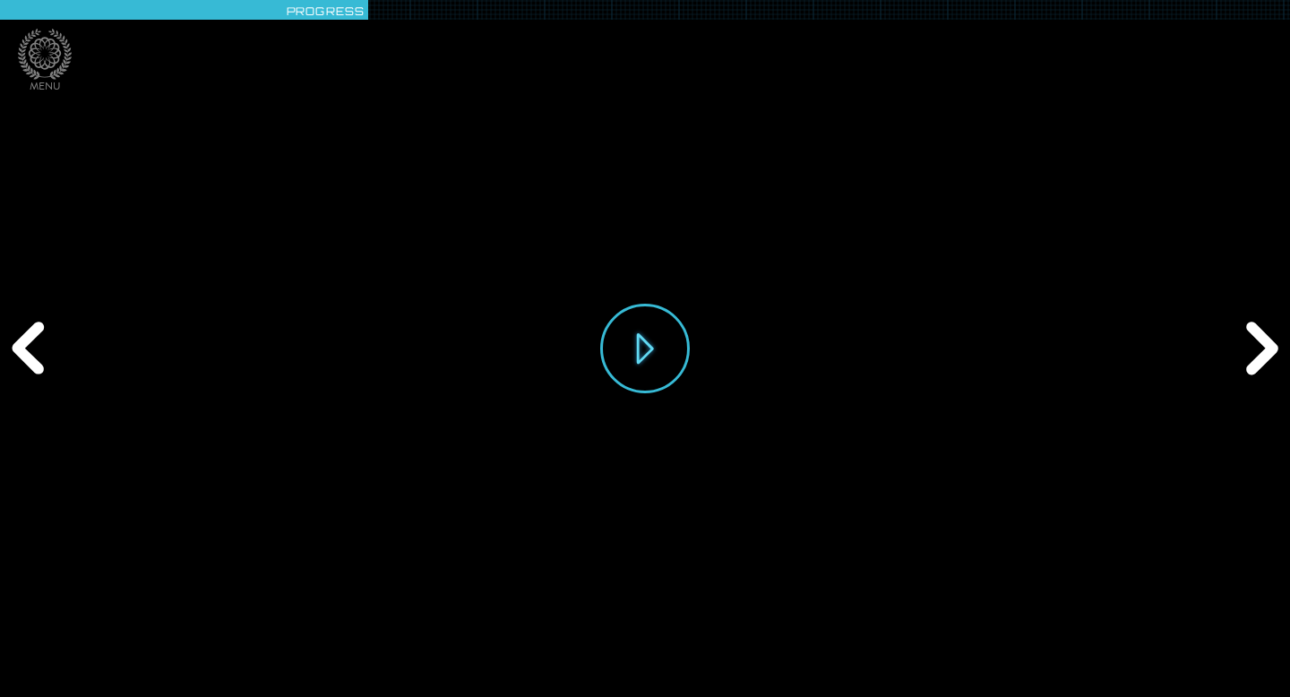
click at [1251, 327] on div "Next" at bounding box center [1259, 348] width 62 height 209
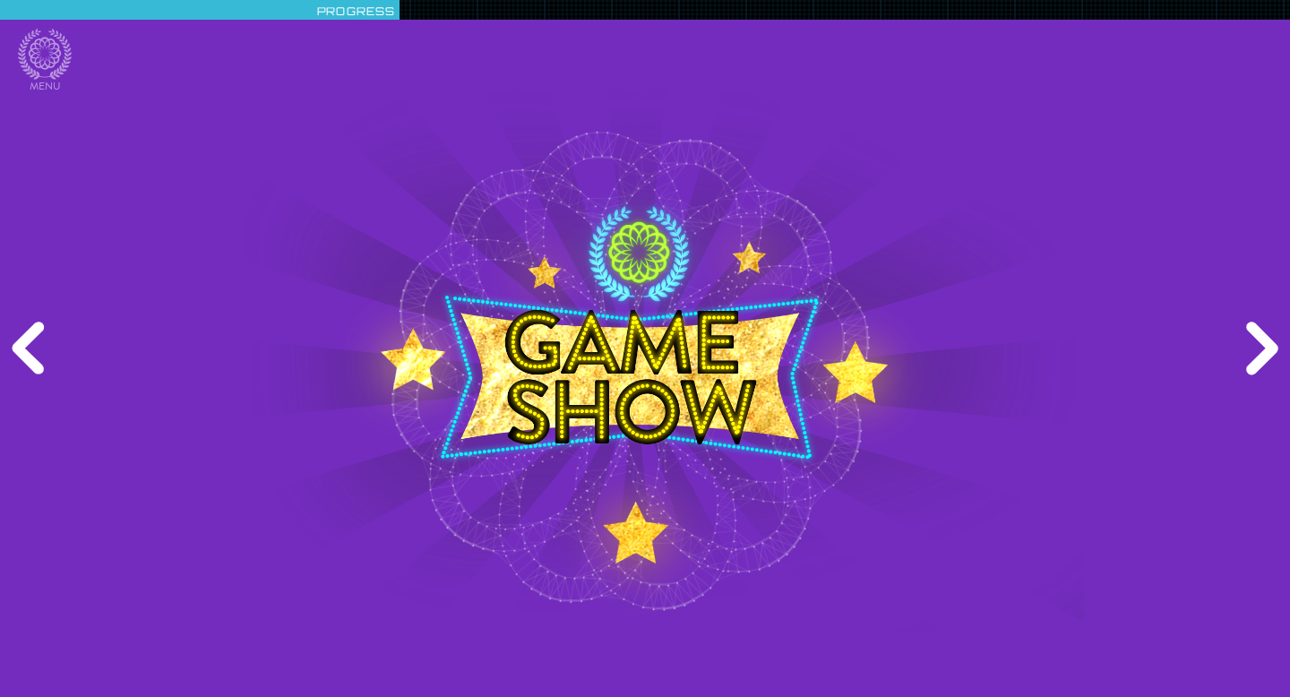
click at [1251, 327] on div "Next" at bounding box center [1259, 348] width 62 height 209
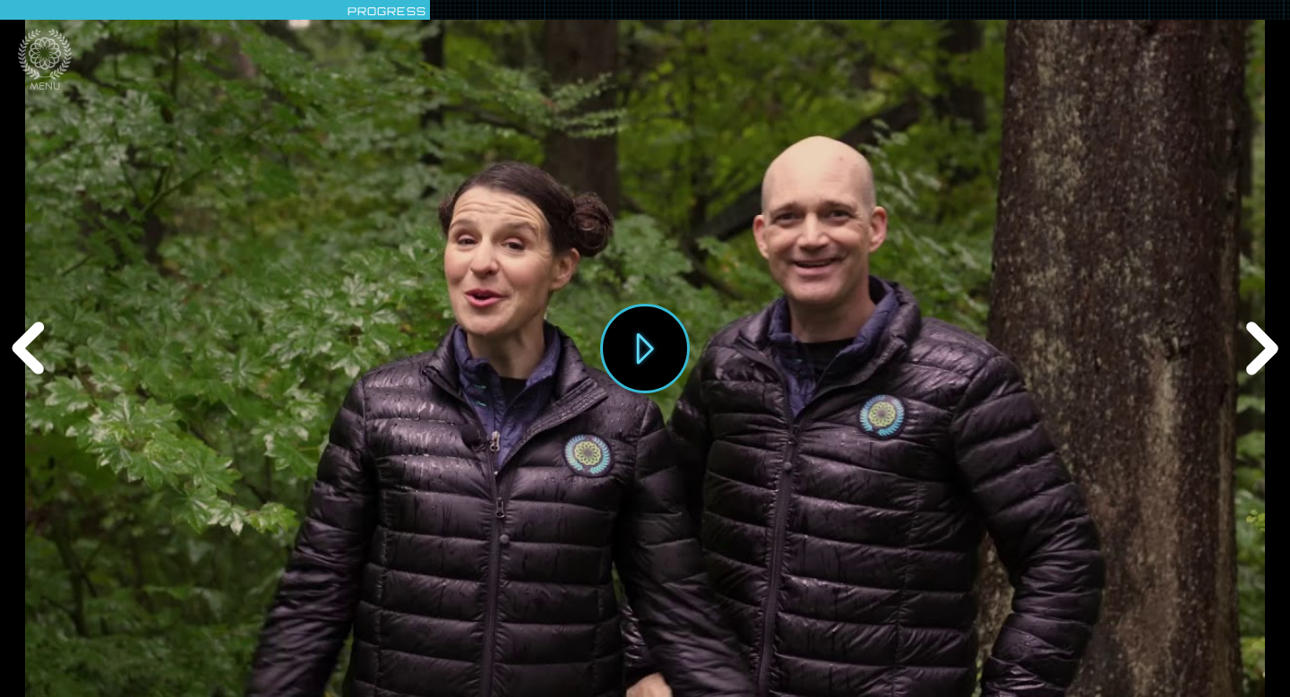
click at [1251, 368] on div "Next" at bounding box center [1259, 348] width 62 height 209
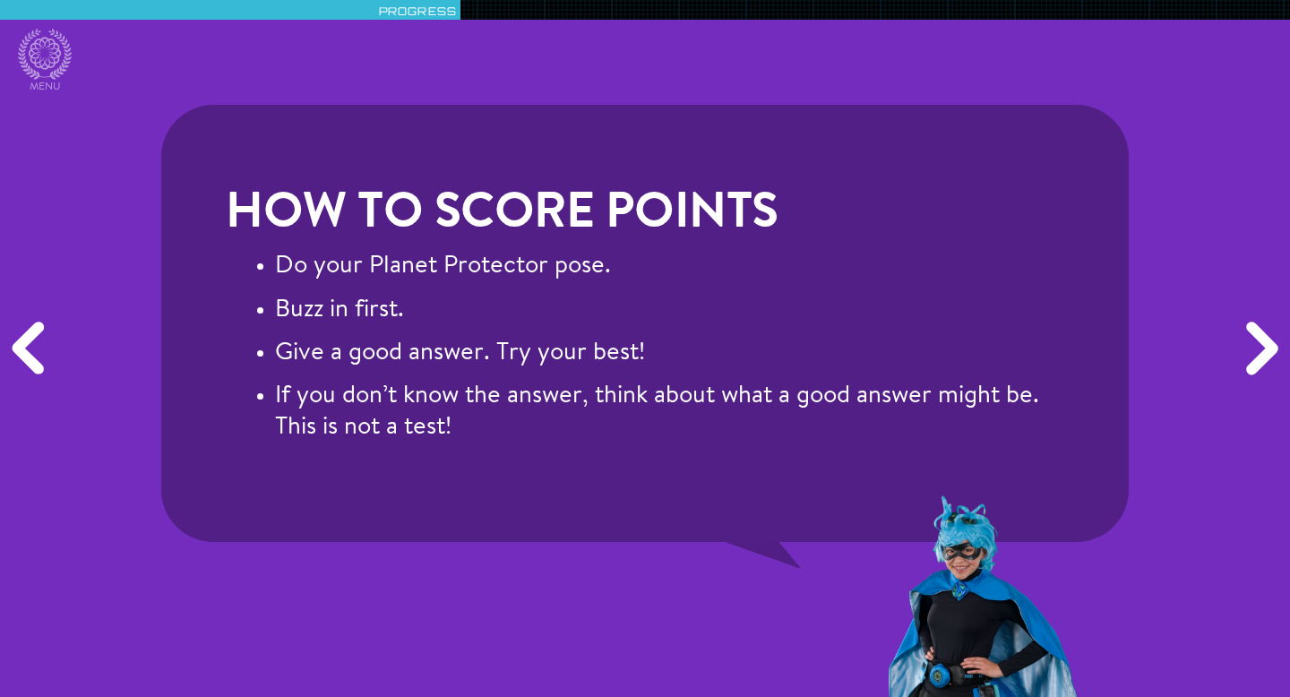
click at [1251, 368] on div "Next" at bounding box center [1259, 348] width 62 height 209
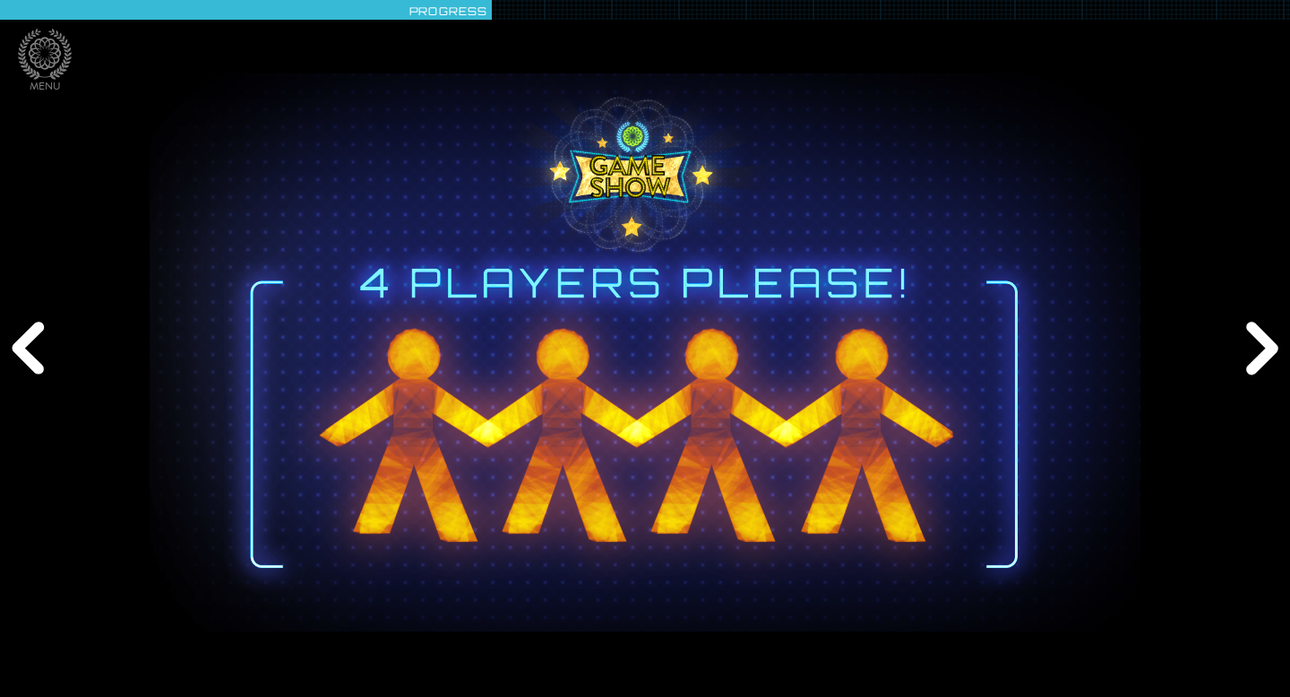
click at [1251, 368] on div "Next" at bounding box center [1259, 348] width 62 height 209
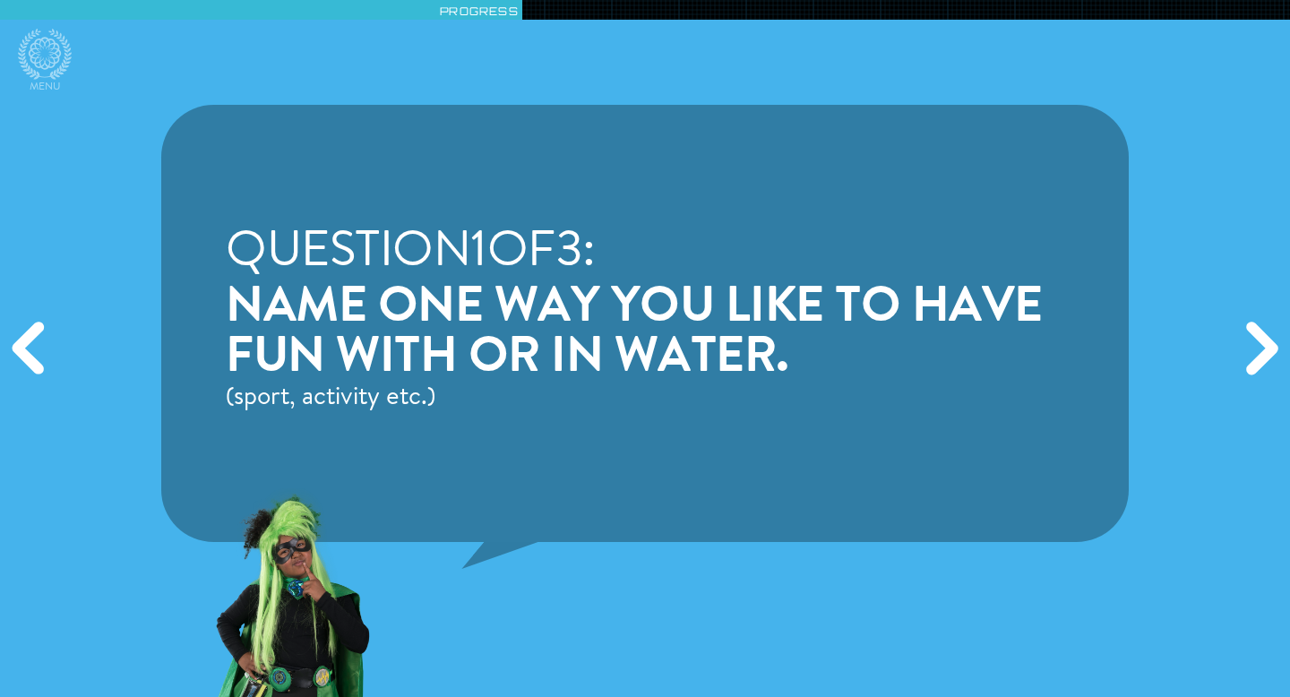
click at [1251, 368] on div "Next" at bounding box center [1259, 348] width 62 height 209
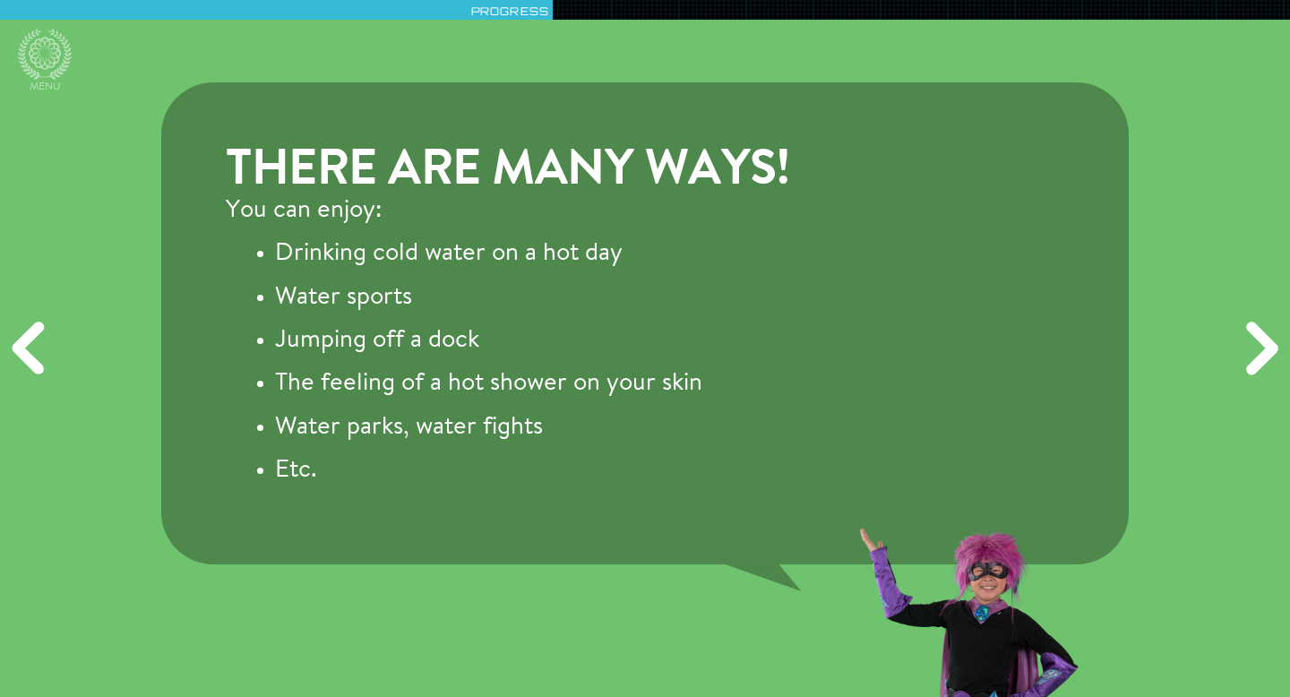
click at [1251, 368] on div "Next" at bounding box center [1259, 348] width 62 height 209
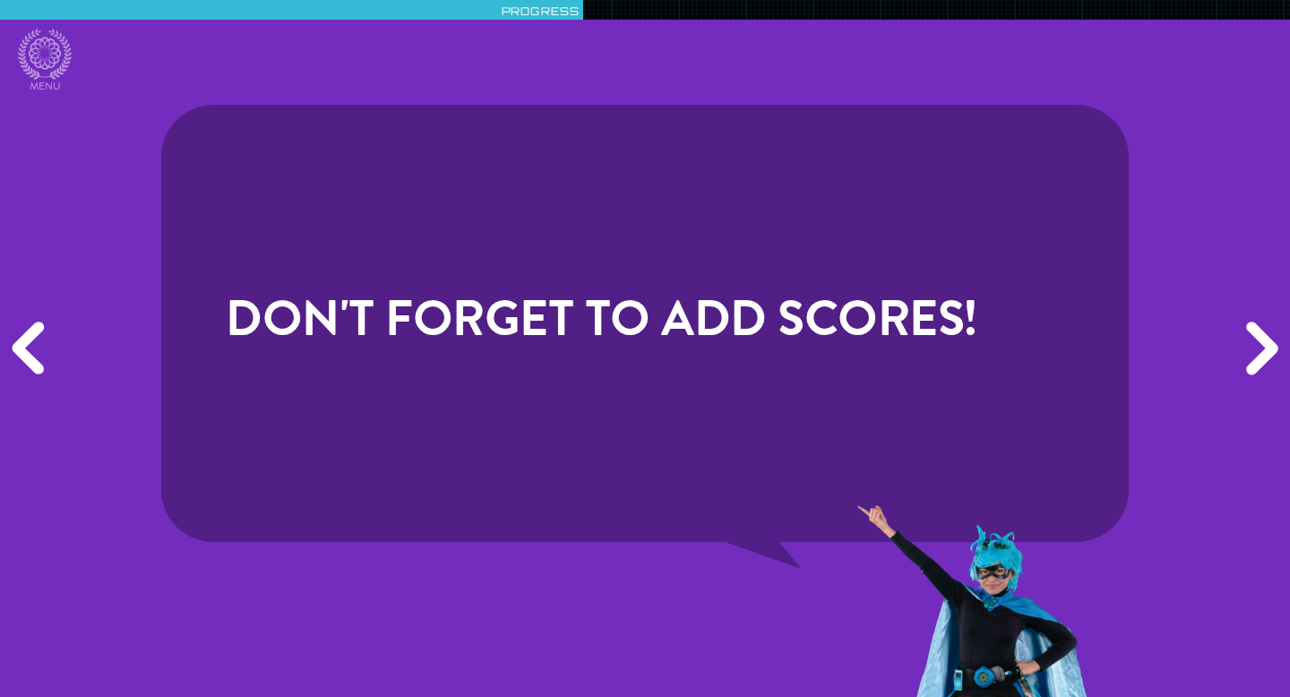
click at [1251, 368] on div "Next" at bounding box center [1259, 348] width 62 height 209
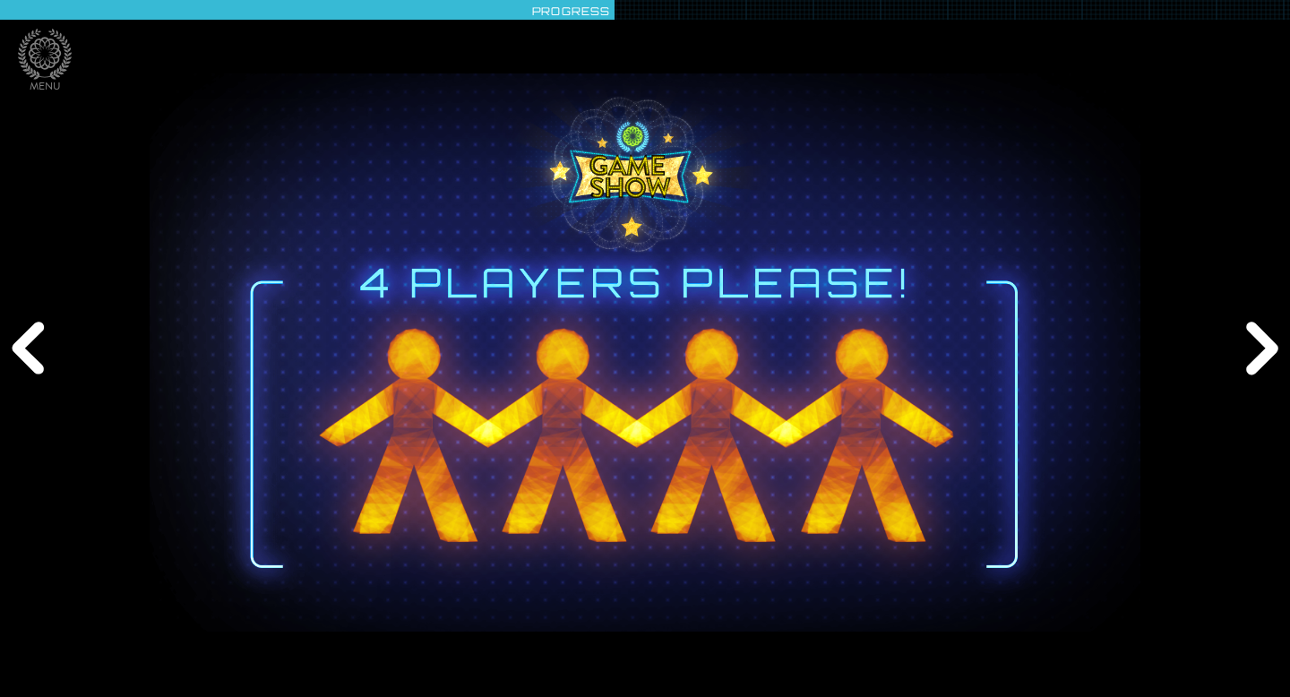
click at [1251, 368] on div "Next" at bounding box center [1259, 348] width 62 height 209
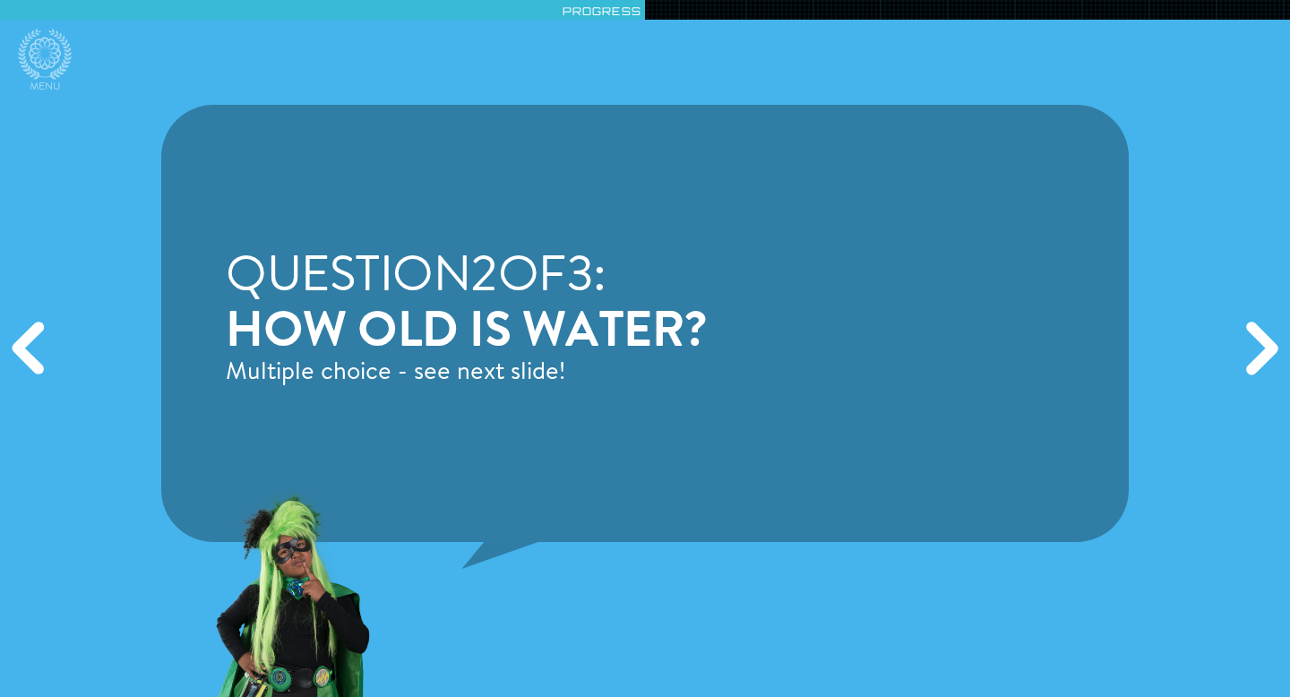
click at [1251, 368] on div "Next" at bounding box center [1259, 348] width 62 height 209
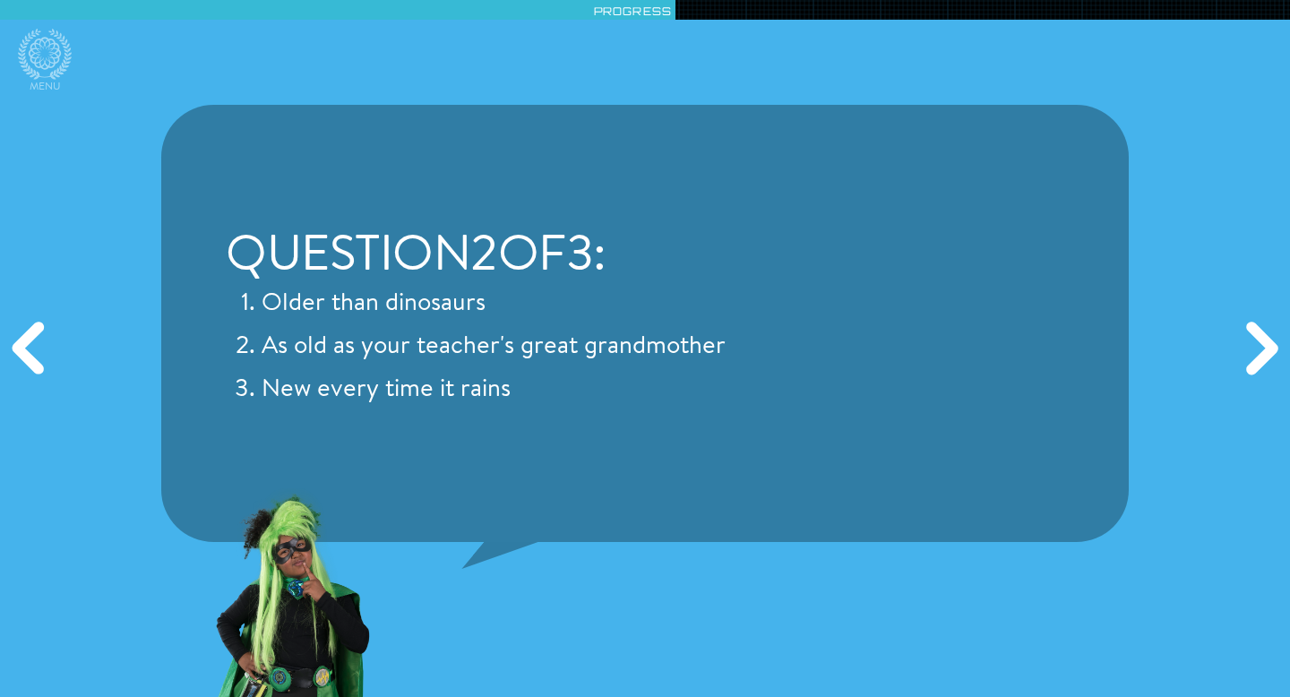
click at [1251, 368] on div "Next" at bounding box center [1259, 348] width 62 height 209
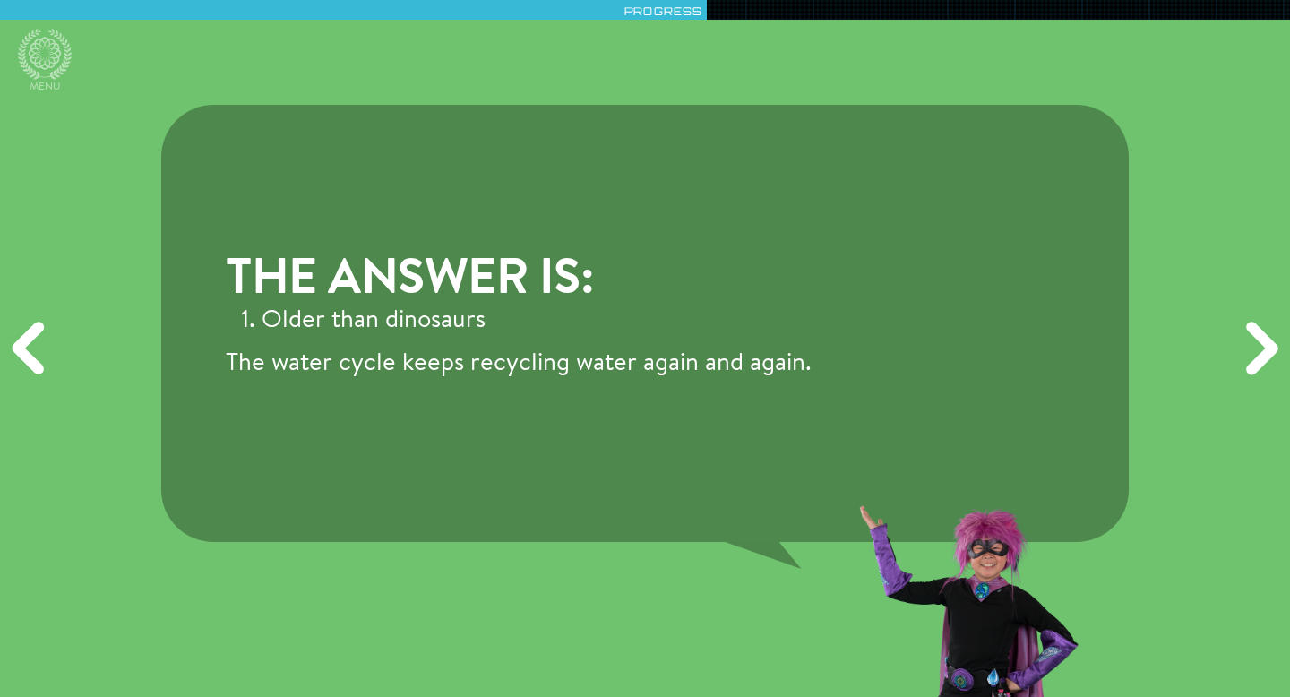
click at [1251, 368] on div "Next" at bounding box center [1259, 348] width 62 height 209
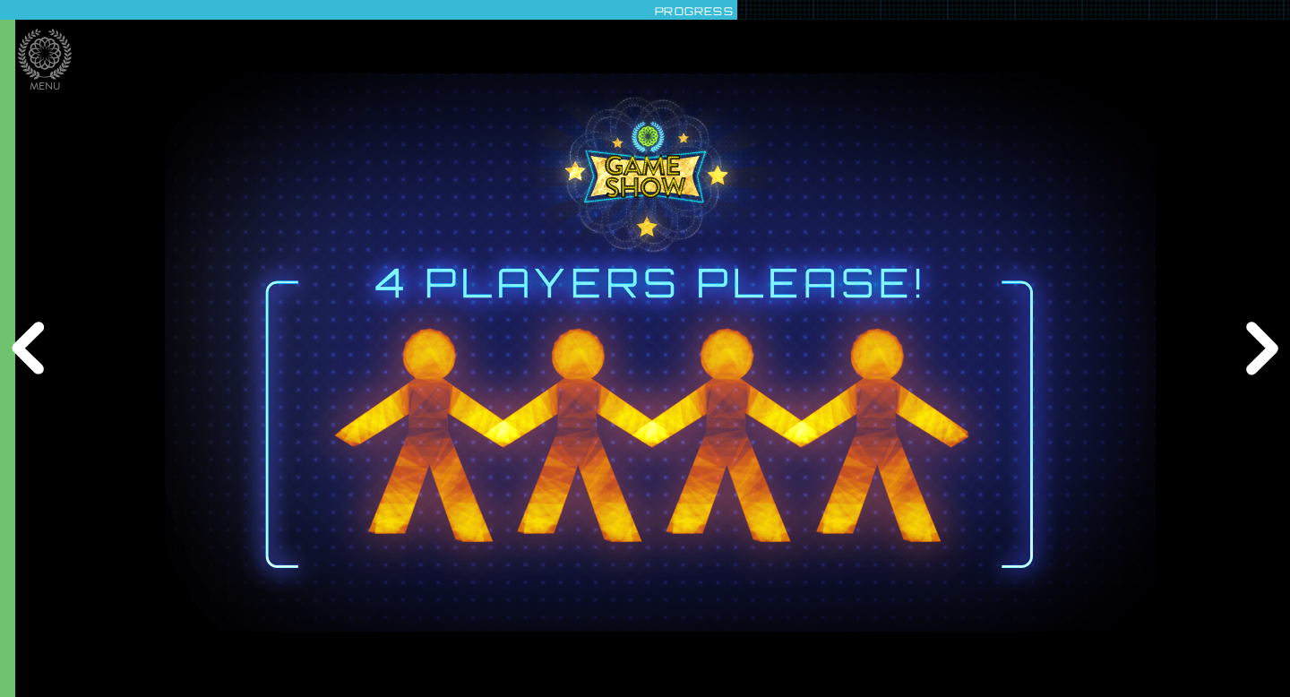
click at [1251, 368] on div "Next" at bounding box center [1259, 348] width 62 height 209
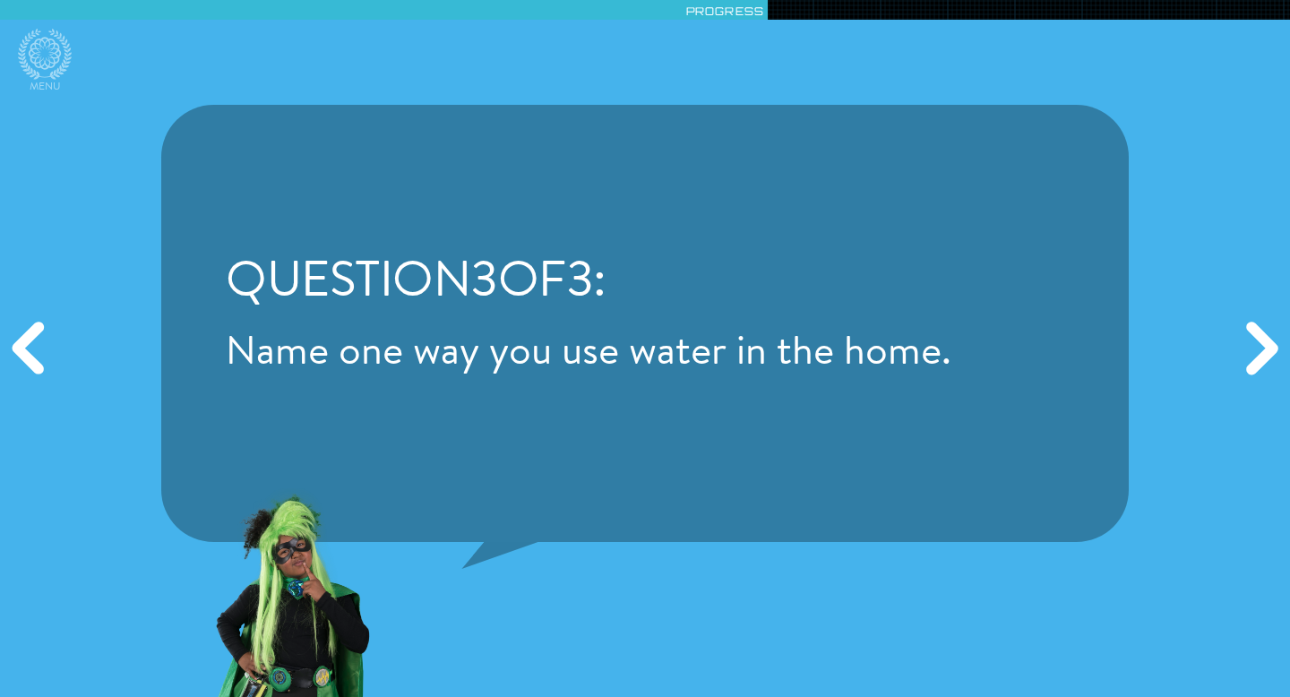
click at [1251, 368] on div "Next" at bounding box center [1259, 348] width 62 height 209
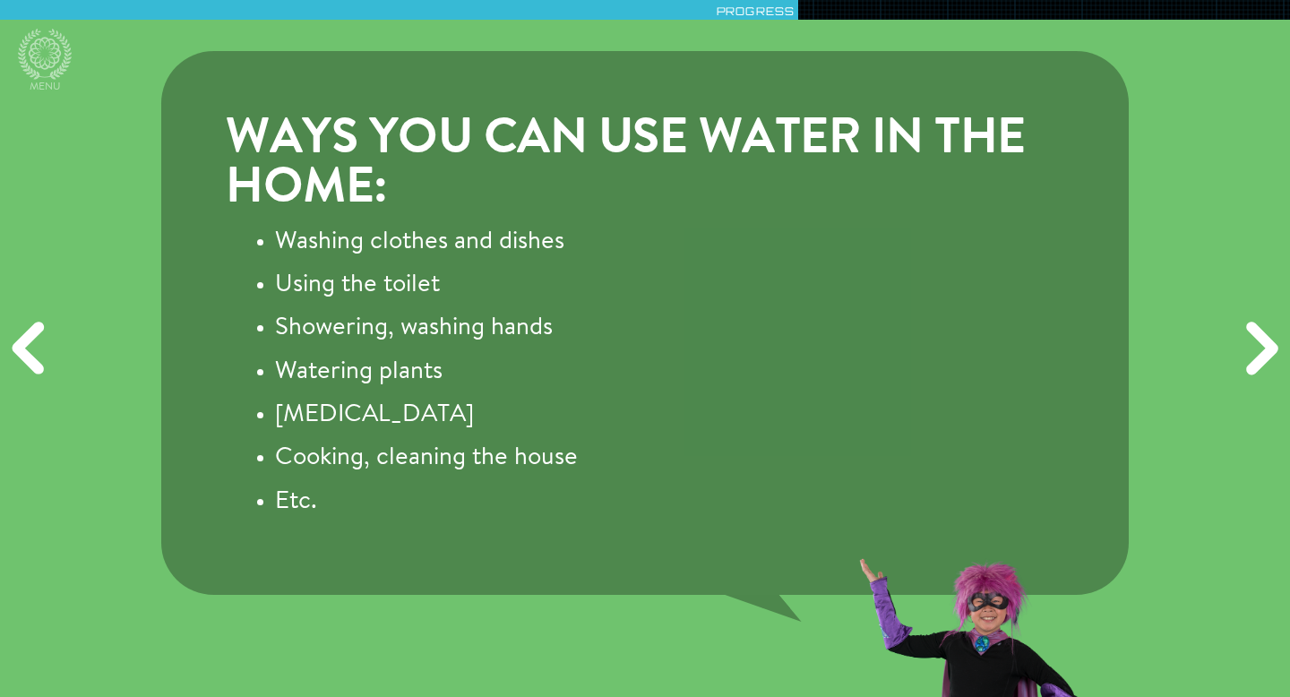
click at [1251, 368] on div "Next" at bounding box center [1259, 348] width 62 height 209
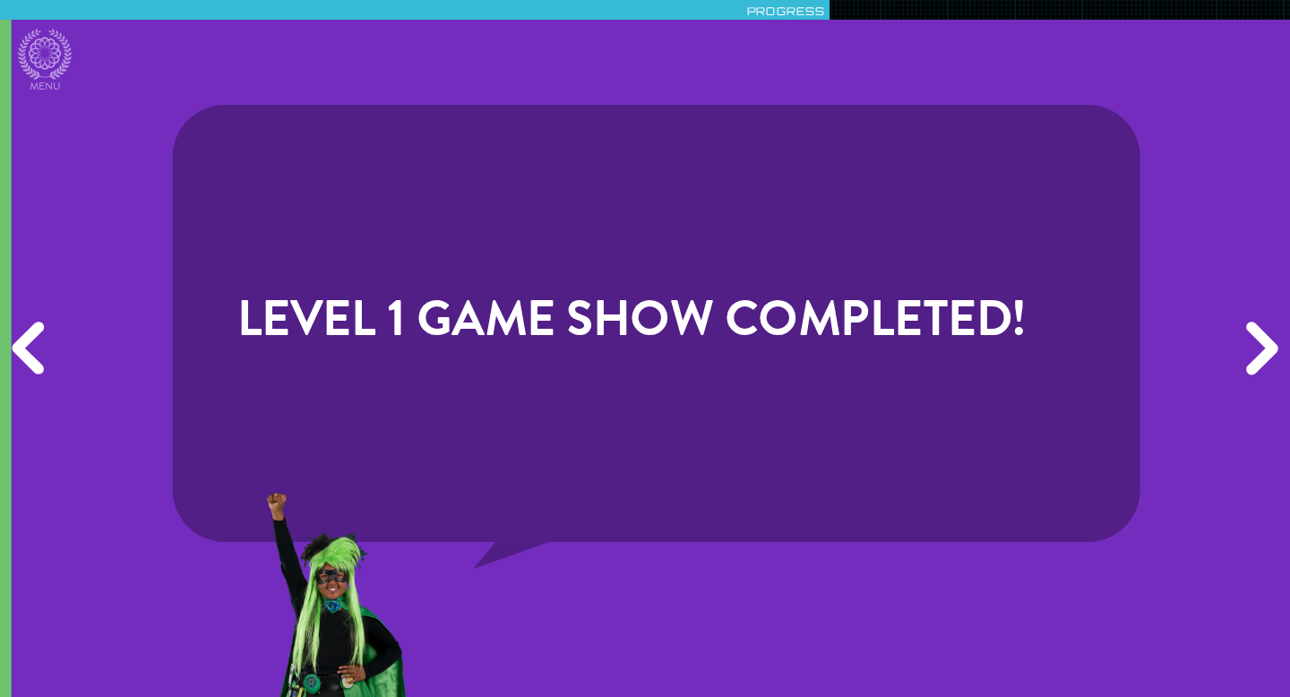
click at [1251, 368] on div "Next" at bounding box center [1259, 348] width 62 height 209
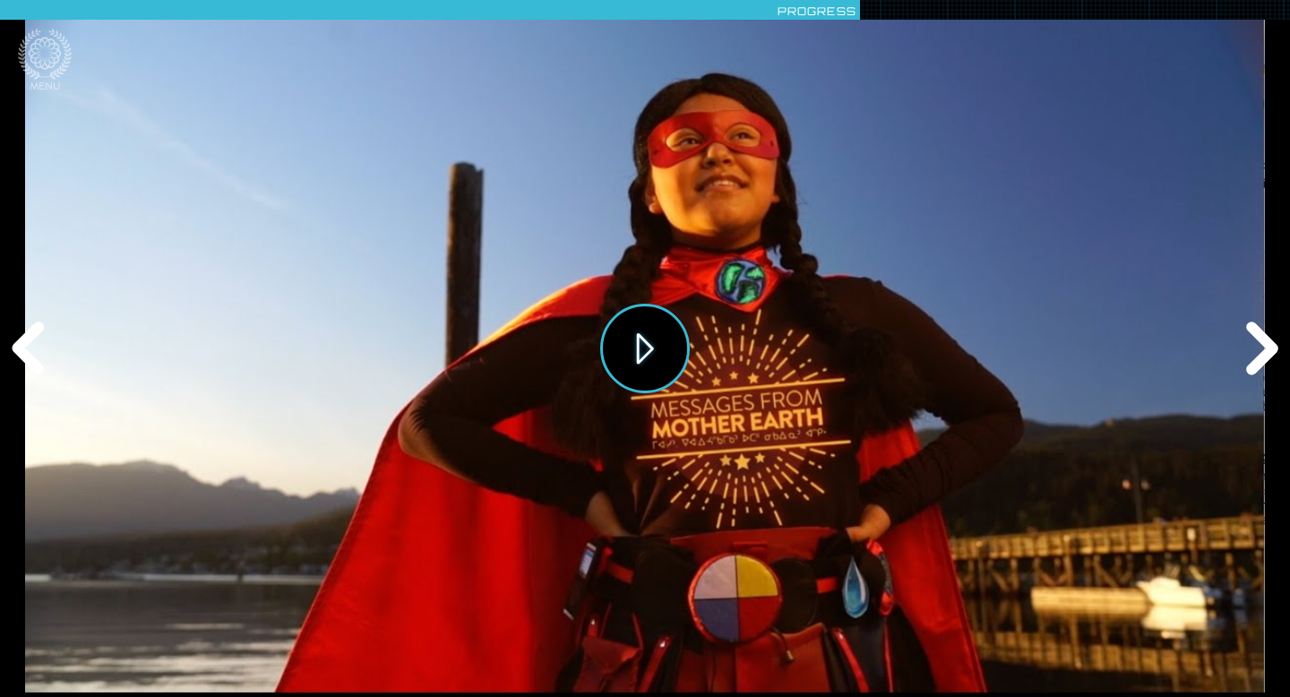
click at [649, 351] on button "Play" at bounding box center [645, 349] width 90 height 90
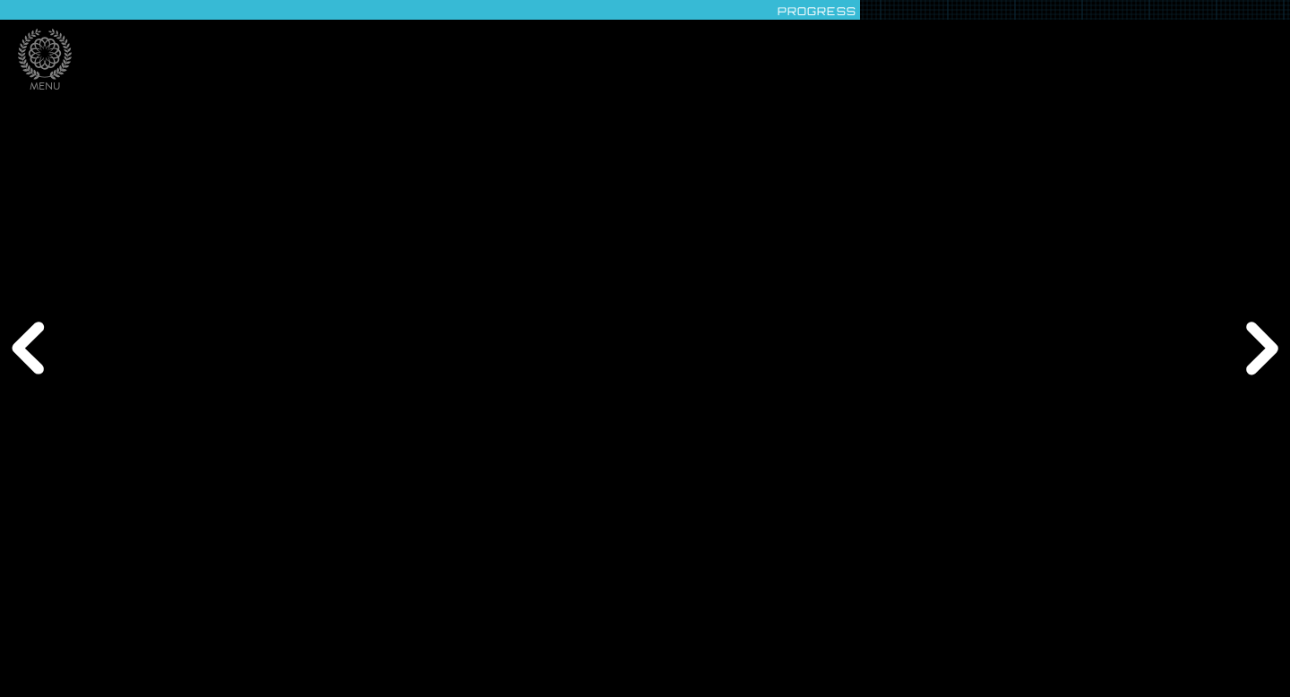
click at [1277, 340] on div "Next" at bounding box center [1259, 348] width 62 height 209
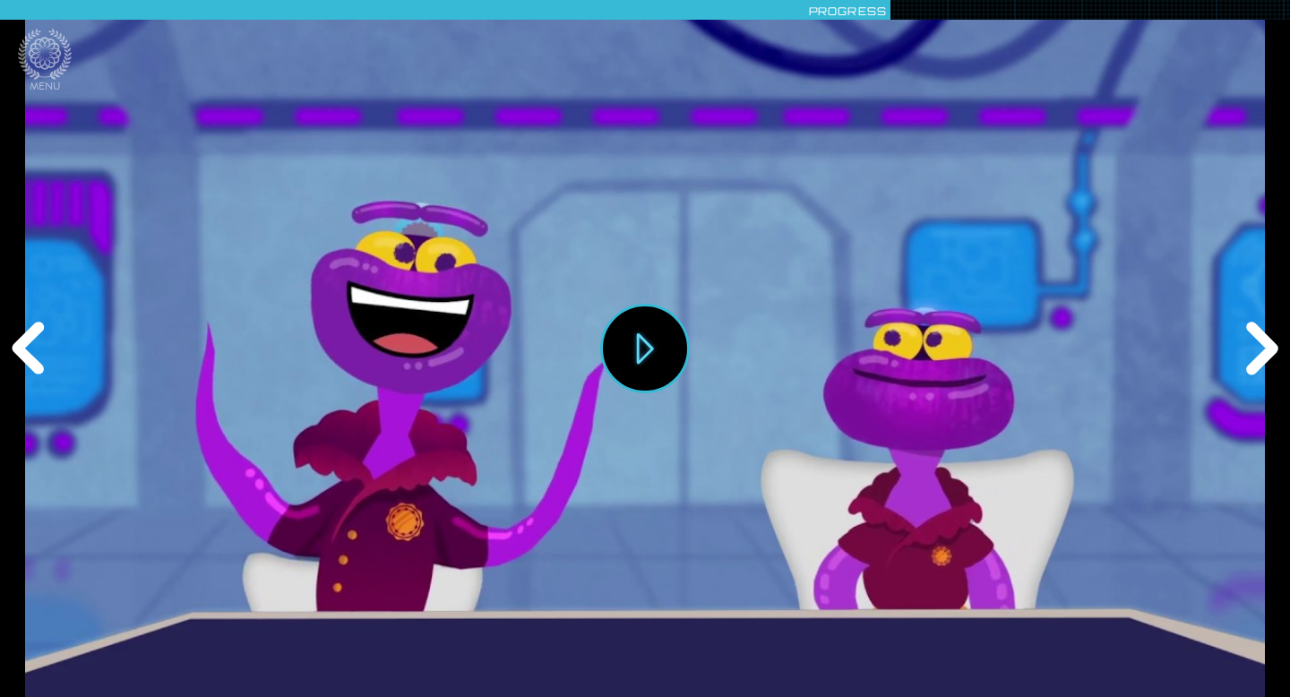
click at [1256, 352] on div "Next" at bounding box center [1259, 348] width 62 height 209
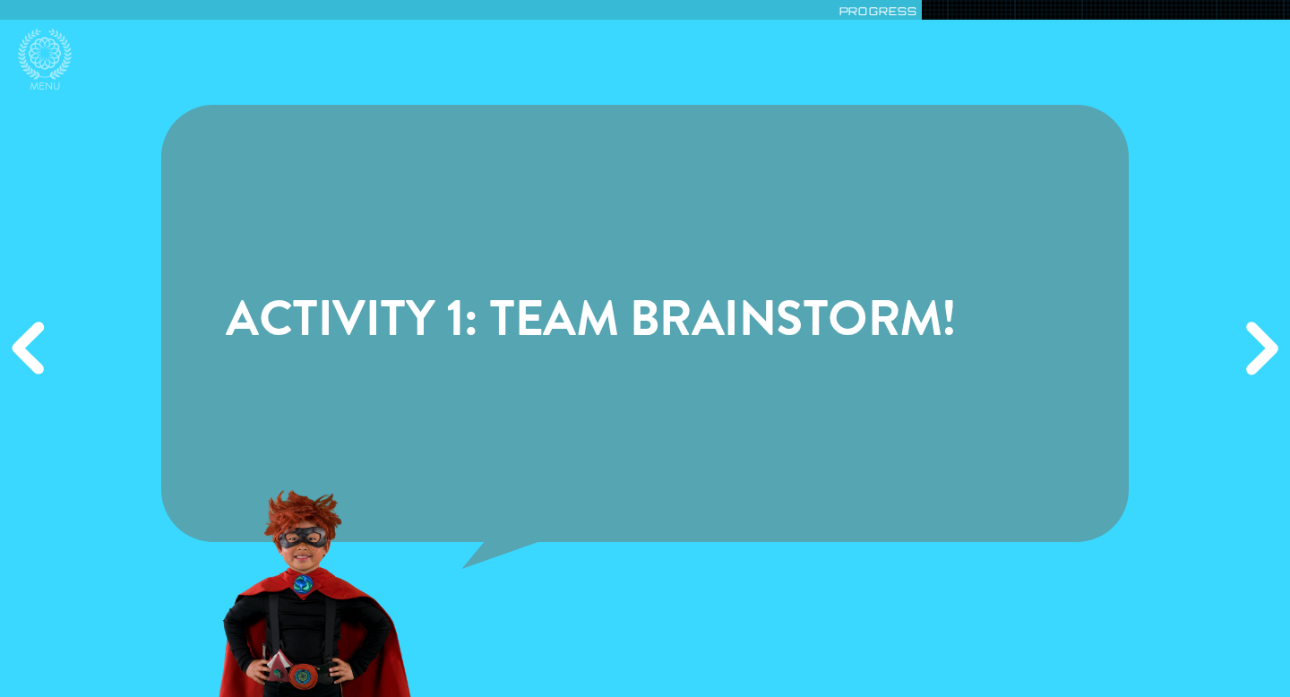
click at [1256, 352] on div "Next" at bounding box center [1259, 348] width 62 height 209
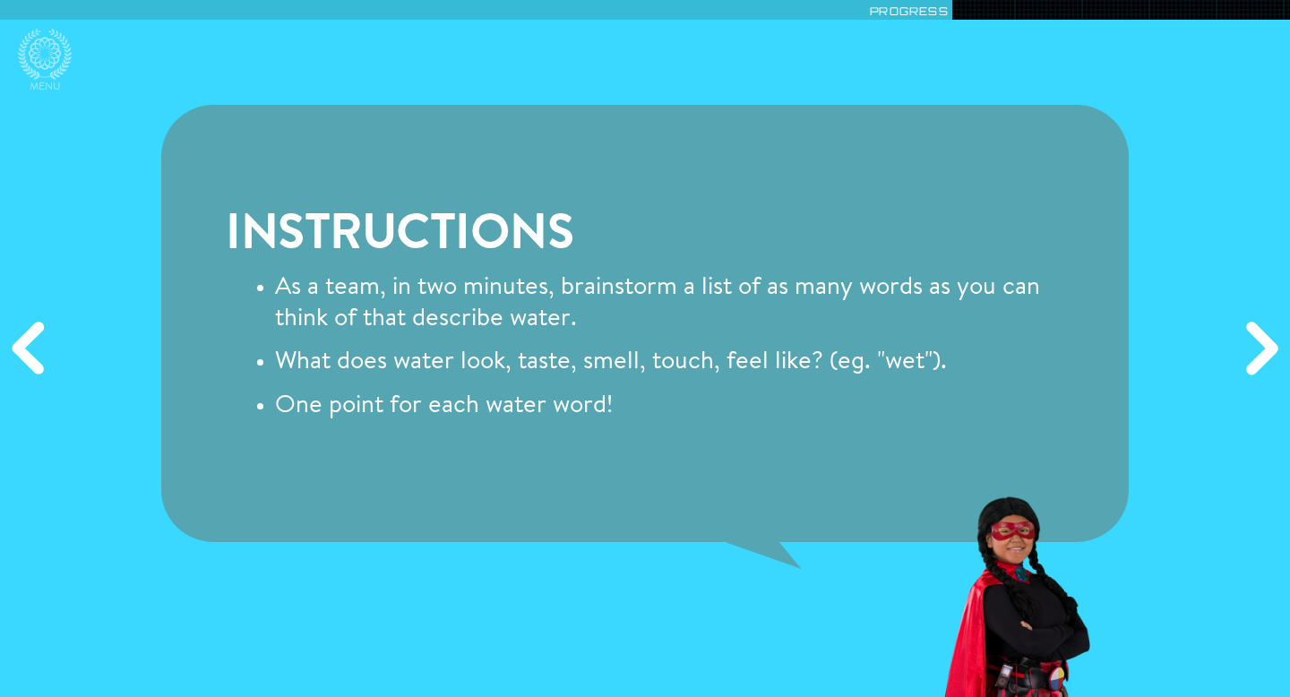
click at [1256, 352] on div "Next" at bounding box center [1259, 348] width 62 height 209
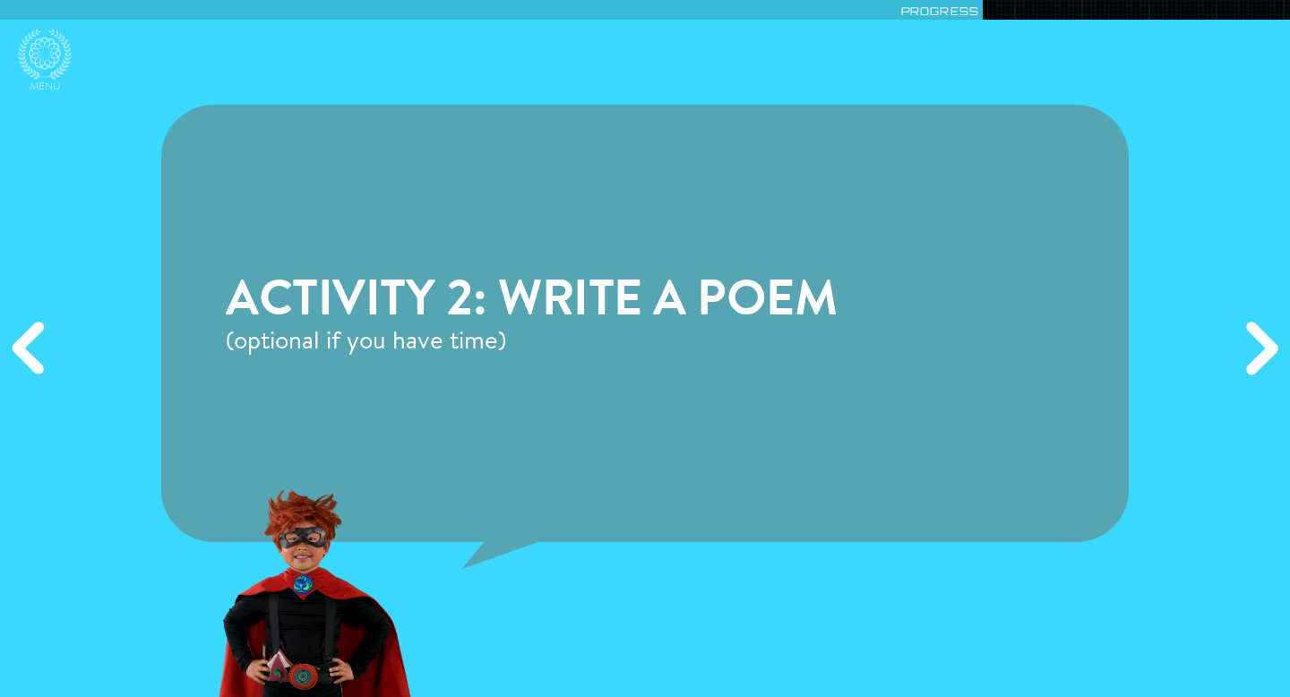
click at [1256, 352] on div "Next" at bounding box center [1259, 348] width 62 height 209
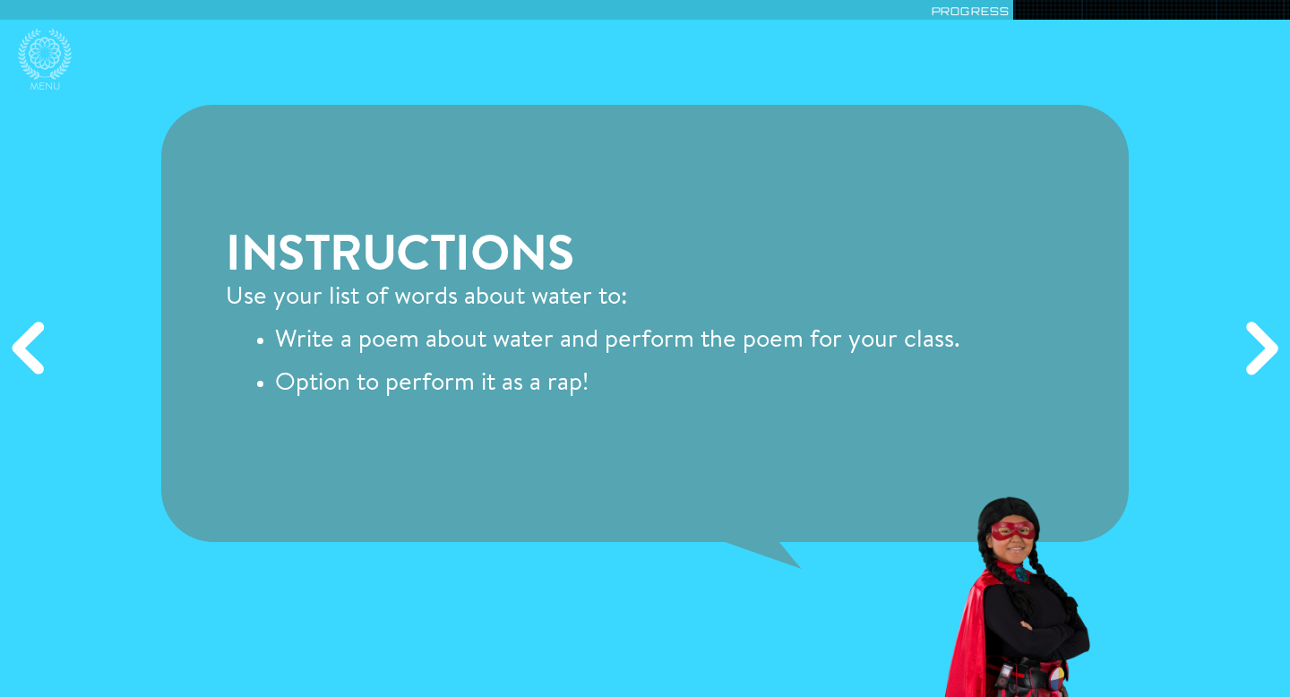
click at [1256, 352] on div "Next" at bounding box center [1259, 348] width 62 height 209
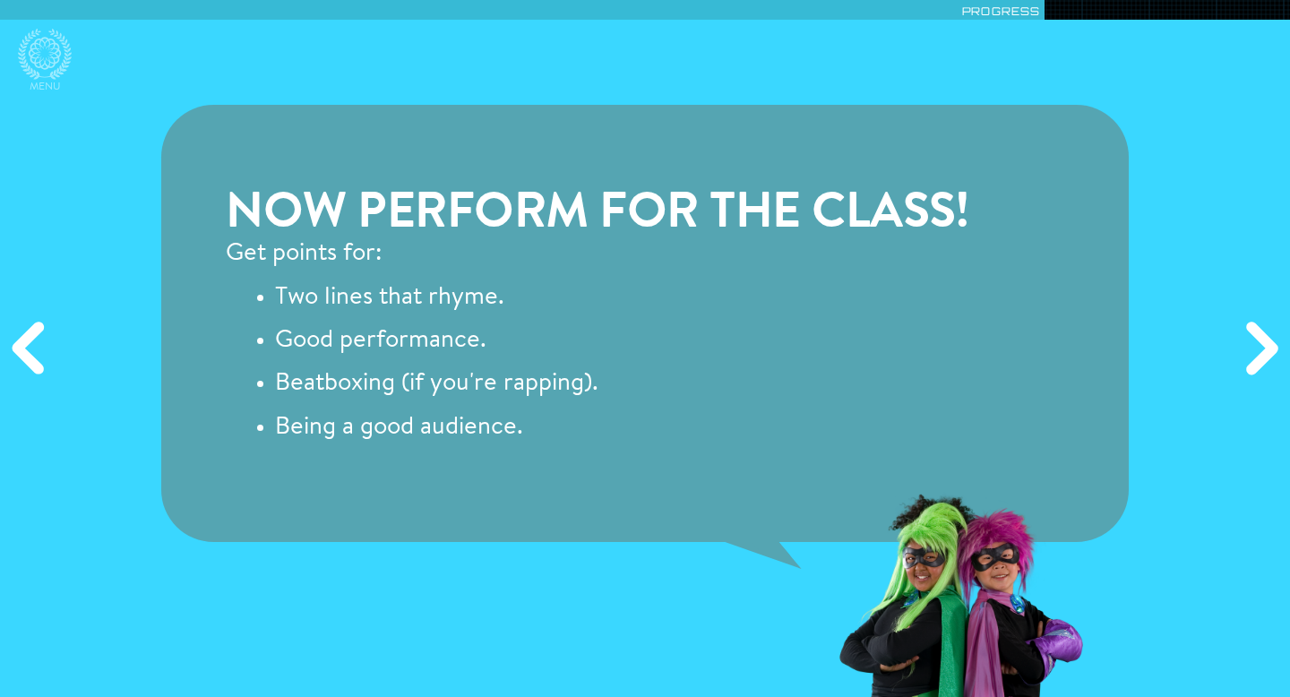
click at [1256, 352] on div "Next" at bounding box center [1259, 348] width 62 height 209
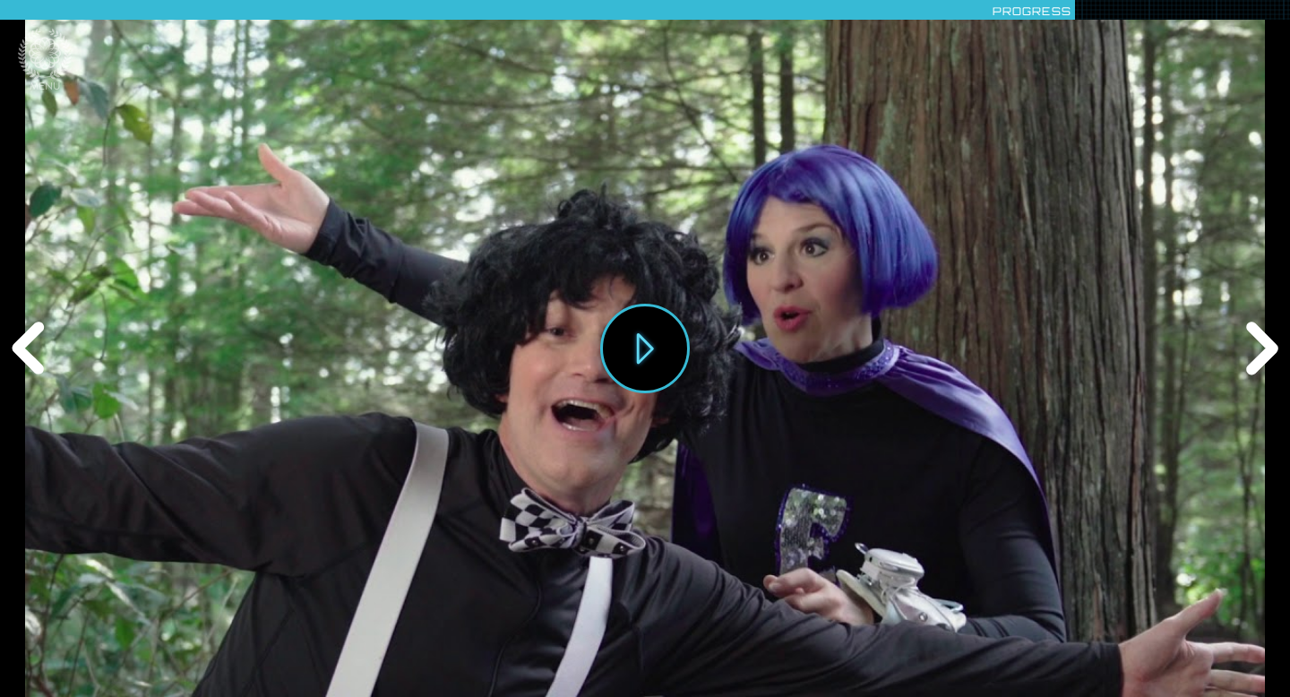
click at [1256, 352] on div "Next" at bounding box center [1259, 348] width 62 height 209
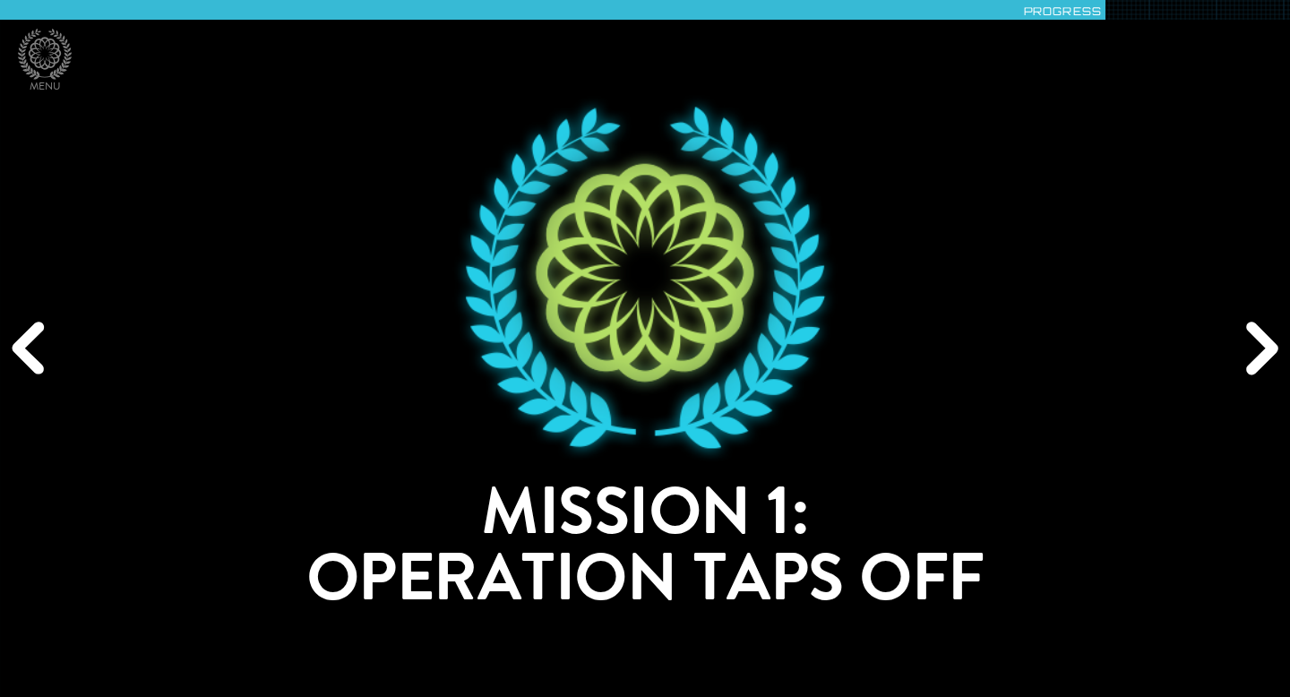
click at [1256, 352] on div "Next" at bounding box center [1259, 348] width 62 height 209
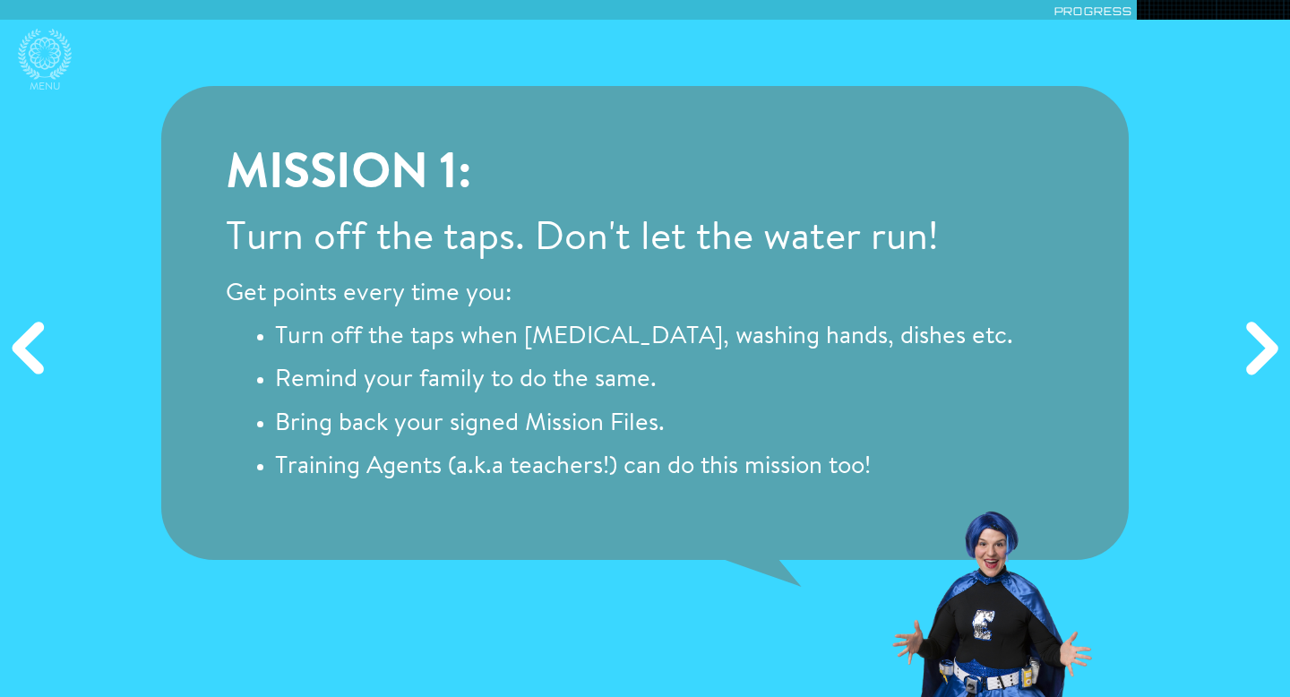
click at [1256, 352] on div "Next" at bounding box center [1259, 348] width 62 height 209
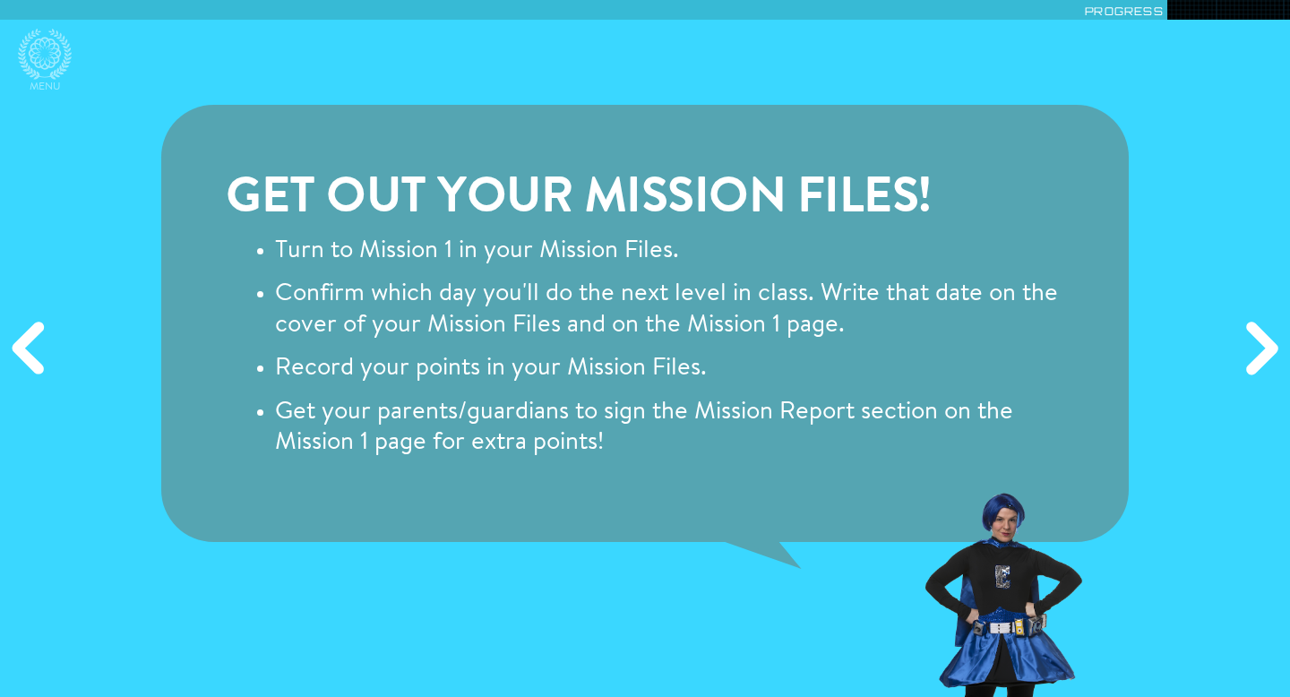
click at [1256, 352] on div "Next" at bounding box center [1259, 348] width 62 height 209
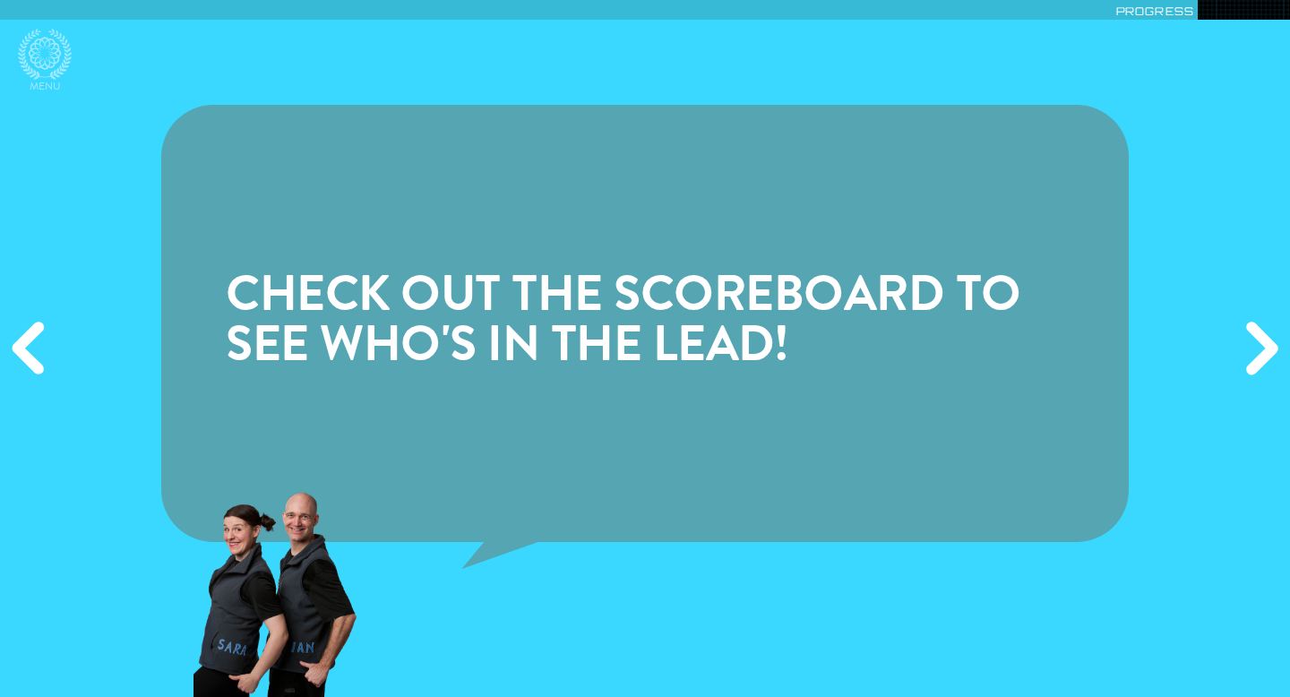
click at [1256, 352] on div "Next" at bounding box center [1259, 348] width 62 height 209
